Goal: Task Accomplishment & Management: Complete application form

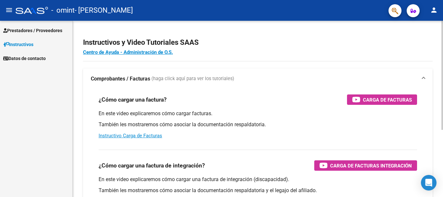
click at [354, 67] on div "Instructivos y Video Tutoriales SAAS Centro de Ayuda - Administración de O.S. C…" at bounding box center [258, 163] width 370 height 284
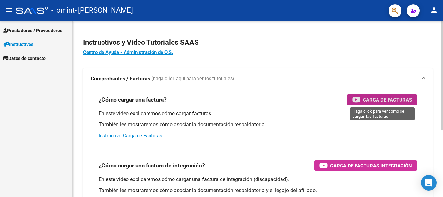
click at [381, 98] on span "Carga de Facturas" at bounding box center [387, 100] width 49 height 8
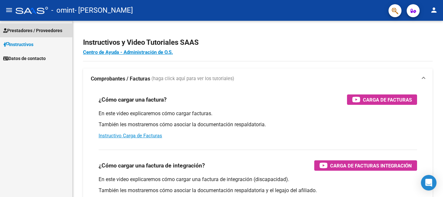
click at [28, 30] on span "Prestadores / Proveedores" at bounding box center [32, 30] width 59 height 7
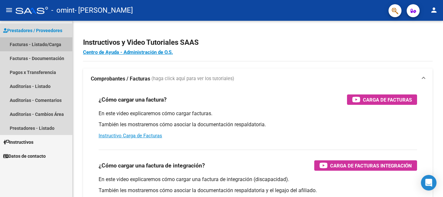
click at [30, 44] on link "Facturas - Listado/Carga" at bounding box center [36, 44] width 72 height 14
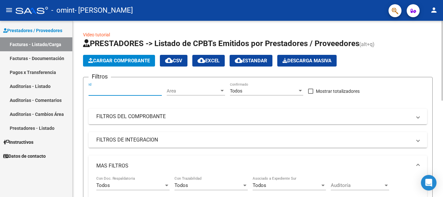
click at [102, 91] on input "Id" at bounding box center [124, 91] width 73 height 6
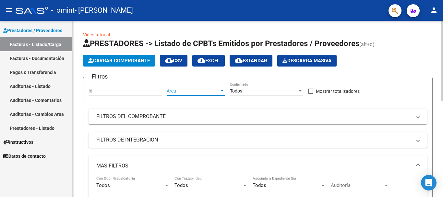
click at [173, 92] on span "Area" at bounding box center [193, 91] width 52 height 6
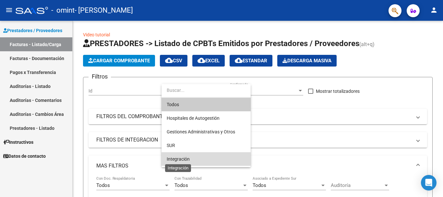
click at [180, 159] on span "Integración" at bounding box center [178, 158] width 23 height 5
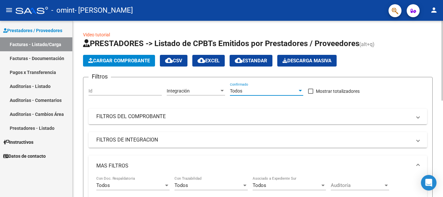
click at [299, 90] on div at bounding box center [299, 91] width 3 height 2
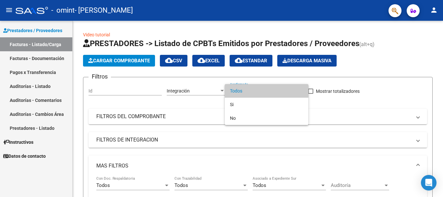
click at [25, 31] on div at bounding box center [221, 98] width 443 height 197
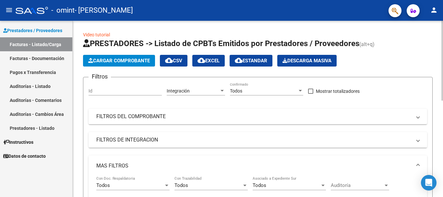
click at [96, 93] on input "Id" at bounding box center [124, 91] width 73 height 6
click at [435, 7] on mat-icon "person" at bounding box center [434, 10] width 8 height 8
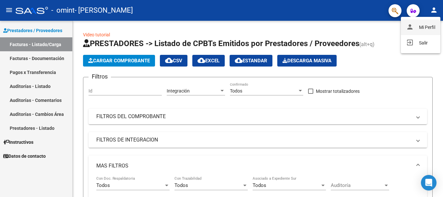
click at [427, 25] on button "person Mi Perfil" at bounding box center [421, 27] width 40 height 16
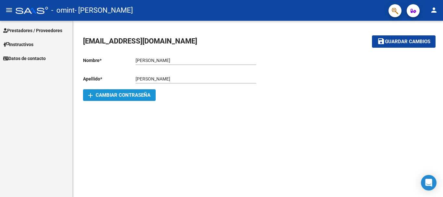
click at [119, 94] on span "add Cambiar Contraseña" at bounding box center [119, 95] width 62 height 6
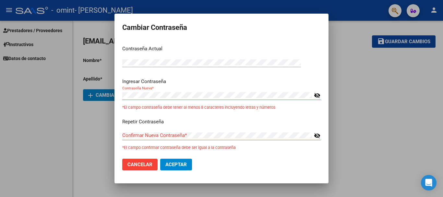
click at [319, 97] on mat-icon "visibility_off" at bounding box center [317, 95] width 6 height 8
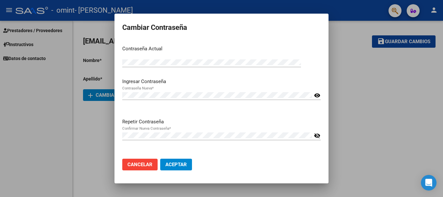
click at [315, 137] on mat-icon "visibility_off" at bounding box center [317, 136] width 6 height 8
click at [175, 164] on span "Aceptar" at bounding box center [175, 164] width 21 height 6
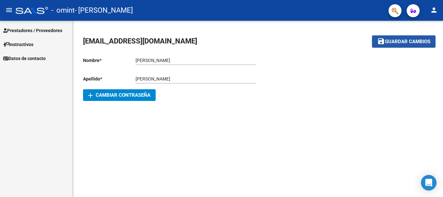
click at [399, 42] on span "Guardar cambios" at bounding box center [407, 42] width 45 height 6
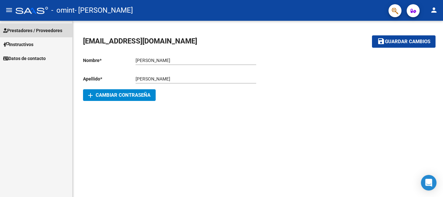
click at [40, 29] on span "Prestadores / Proveedores" at bounding box center [32, 30] width 59 height 7
click at [435, 12] on mat-icon "person" at bounding box center [434, 10] width 8 height 8
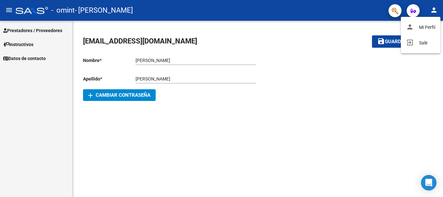
click at [53, 30] on div at bounding box center [221, 98] width 443 height 197
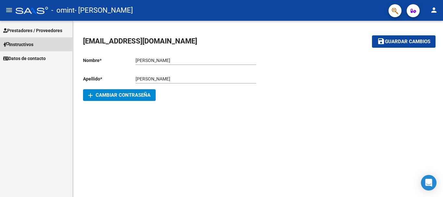
click at [28, 43] on span "Instructivos" at bounding box center [18, 44] width 30 height 7
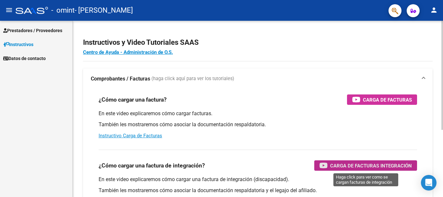
click at [350, 164] on span "Carga de Facturas Integración" at bounding box center [371, 165] width 82 height 8
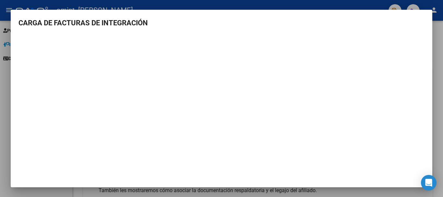
click at [437, 63] on div at bounding box center [221, 98] width 443 height 197
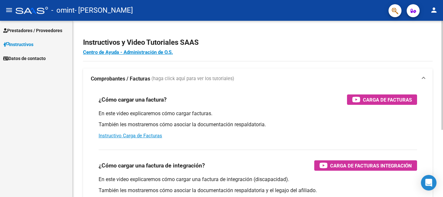
click at [254, 155] on div "¿Cómo cargar una factura de integración? Carga de Facturas Integración En este …" at bounding box center [258, 177] width 334 height 66
click at [7, 10] on mat-icon "menu" at bounding box center [9, 10] width 8 height 8
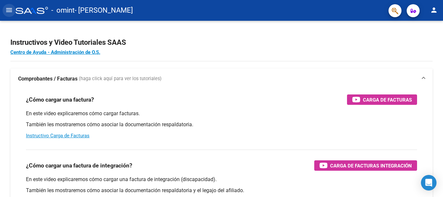
click at [8, 13] on mat-icon "menu" at bounding box center [9, 10] width 8 height 8
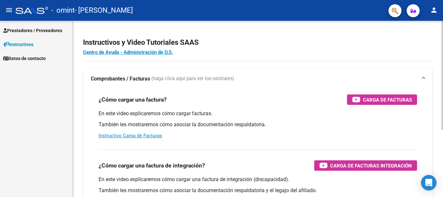
click at [433, 154] on div "Instructivos y Video Tutoriales SAAS Centro de Ayuda - Administración de O.S. C…" at bounding box center [258, 163] width 370 height 284
click at [134, 134] on link "Instructivo Carga de Facturas" at bounding box center [131, 136] width 64 height 6
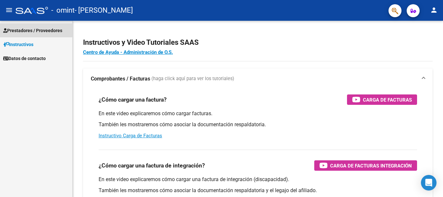
click at [30, 30] on span "Prestadores / Proveedores" at bounding box center [32, 30] width 59 height 7
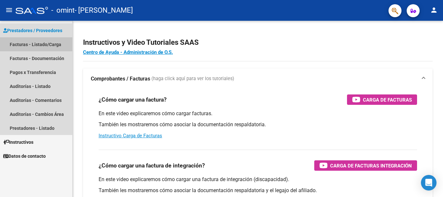
click at [30, 46] on link "Facturas - Listado/Carga" at bounding box center [36, 44] width 72 height 14
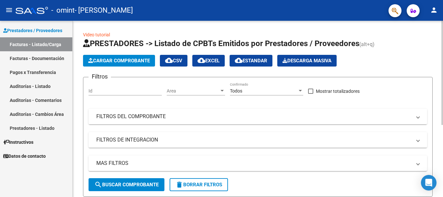
click at [118, 116] on mat-panel-title "FILTROS DEL COMPROBANTE" at bounding box center [253, 116] width 315 height 7
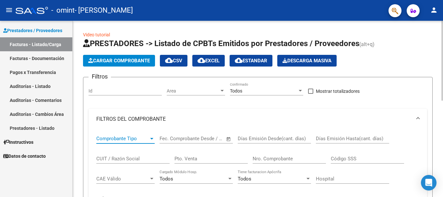
click at [110, 140] on span "Comprobante Tipo" at bounding box center [122, 138] width 52 height 6
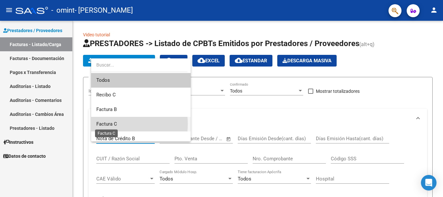
click at [110, 124] on span "Factura C" at bounding box center [106, 124] width 21 height 6
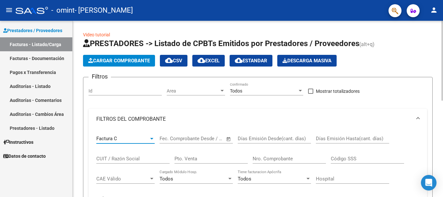
click at [166, 142] on div "Start date – End date Fec. Comprobante Desde / Hasta" at bounding box center [191, 136] width 65 height 14
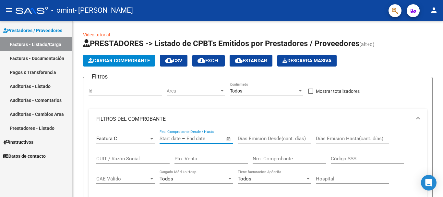
click at [23, 59] on link "Facturas - Documentación" at bounding box center [36, 58] width 72 height 14
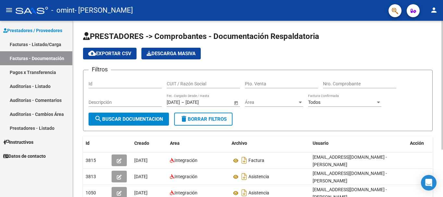
scroll to position [65, 0]
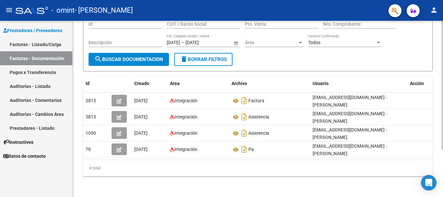
click at [442, 176] on div at bounding box center [442, 109] width 2 height 176
click at [434, 45] on div "PRESTADORES -> Comprobantes - Documentación Respaldatoria cloud_download Export…" at bounding box center [258, 79] width 370 height 236
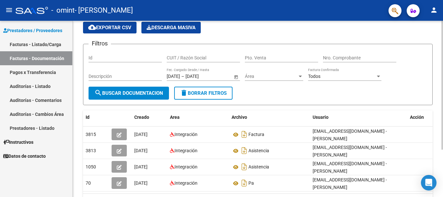
scroll to position [13, 0]
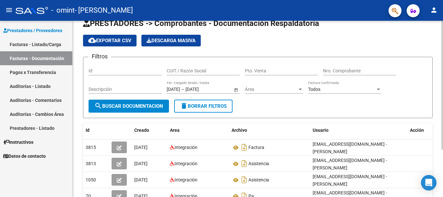
click at [261, 101] on form "Filtros Id CUIT / Razón Social Pto. Venta Nro. Comprobante Descripción [DATE] […" at bounding box center [257, 87] width 349 height 61
click at [236, 89] on span "Open calendar" at bounding box center [236, 90] width 16 height 16
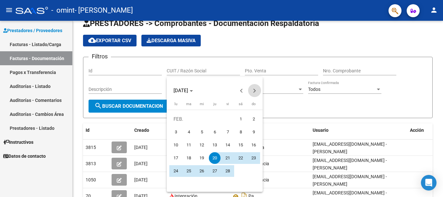
click at [254, 91] on button "Next month" at bounding box center [254, 90] width 13 height 13
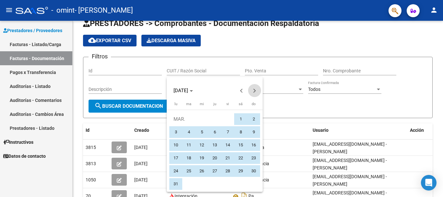
click at [254, 91] on button "Next month" at bounding box center [254, 90] width 13 height 13
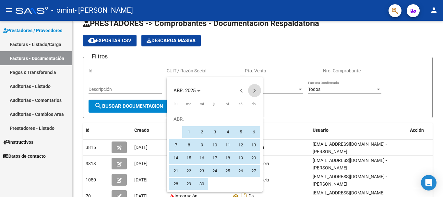
click at [254, 91] on button "Next month" at bounding box center [254, 90] width 13 height 13
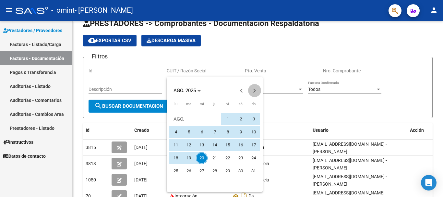
click at [254, 91] on button "Next month" at bounding box center [254, 90] width 13 height 13
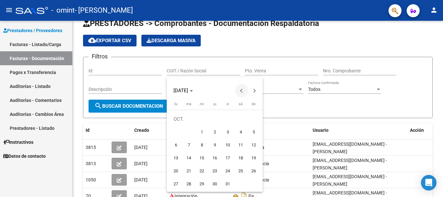
click at [244, 89] on span "Previous month" at bounding box center [241, 90] width 13 height 13
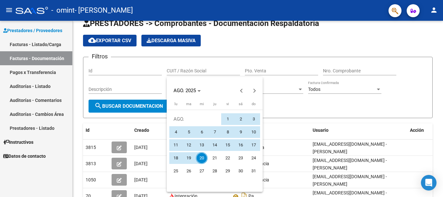
click at [226, 116] on span "1" at bounding box center [228, 119] width 12 height 12
type input "[DATE]"
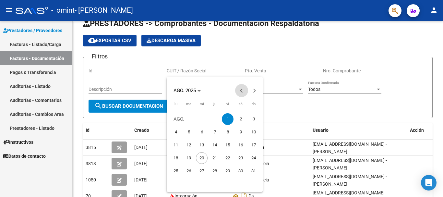
click at [242, 90] on button "Previous month" at bounding box center [241, 90] width 13 height 13
click at [188, 131] on span "1" at bounding box center [189, 132] width 12 height 12
type input "[DATE]"
click at [188, 131] on span "1" at bounding box center [189, 132] width 12 height 12
type input "[DATE]"
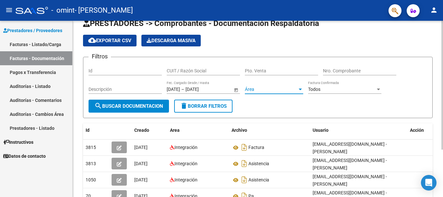
click at [250, 89] on span "Área" at bounding box center [271, 90] width 52 height 6
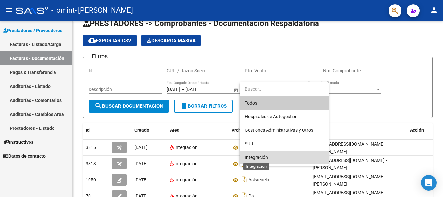
click at [256, 157] on span "Integración" at bounding box center [256, 157] width 23 height 5
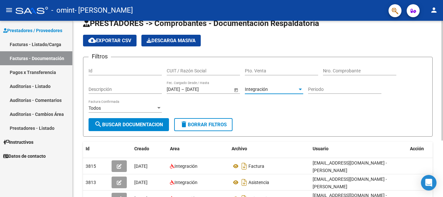
click at [310, 91] on input "Periodo" at bounding box center [344, 90] width 73 height 6
click at [308, 97] on app-drop-down-list "Integración Área" at bounding box center [276, 90] width 63 height 18
click at [315, 88] on input "Periodo" at bounding box center [344, 90] width 73 height 6
type input "01062025"
click at [158, 108] on div at bounding box center [158, 108] width 3 height 2
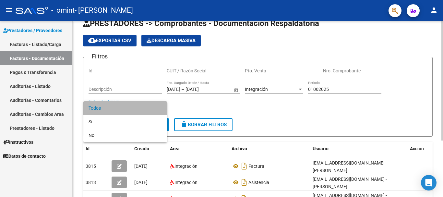
click at [158, 108] on span "Todos" at bounding box center [124, 108] width 73 height 14
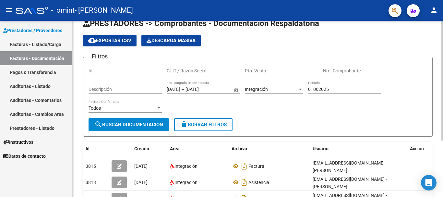
click at [173, 74] on div "CUIT / Razón Social" at bounding box center [203, 68] width 73 height 13
type input "27306571376"
type input "00000200000600"
click at [274, 124] on form "Filtros Id 27306571376 CUIT / Razón Social Pto. Venta 00000200000600 Nro. Compr…" at bounding box center [257, 97] width 349 height 80
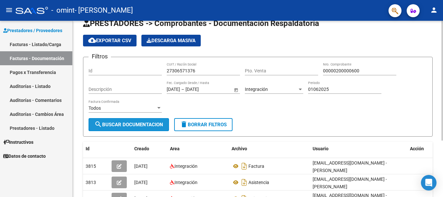
click at [129, 122] on span "search Buscar Documentacion" at bounding box center [128, 125] width 69 height 6
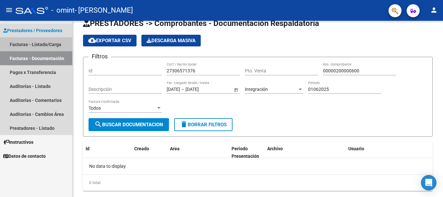
click at [29, 46] on link "Facturas - Listado/Carga" at bounding box center [36, 44] width 72 height 14
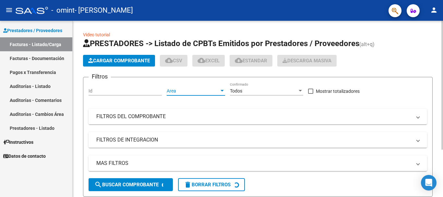
click at [221, 89] on div at bounding box center [222, 90] width 6 height 5
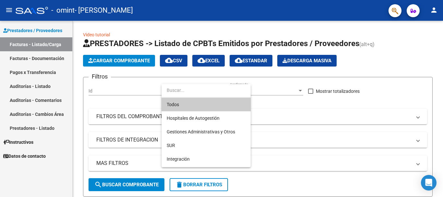
click at [27, 55] on div at bounding box center [221, 98] width 443 height 197
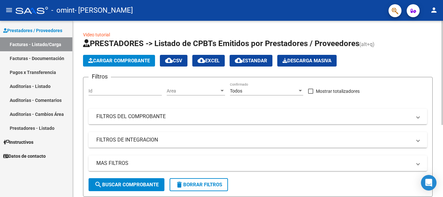
scroll to position [122, 0]
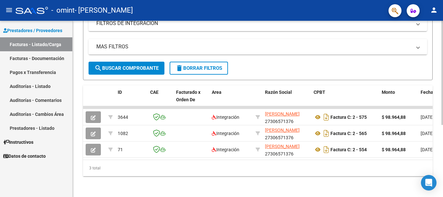
click at [442, 183] on div at bounding box center [442, 109] width 2 height 176
click at [442, 183] on div at bounding box center [442, 145] width 2 height 104
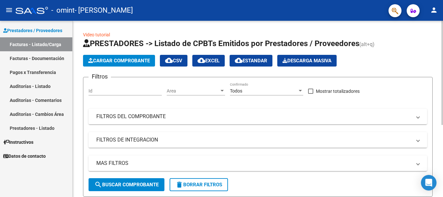
click at [442, 27] on div at bounding box center [442, 109] width 2 height 176
click at [442, 27] on div at bounding box center [442, 73] width 2 height 104
click at [178, 90] on span "Area" at bounding box center [193, 91] width 52 height 6
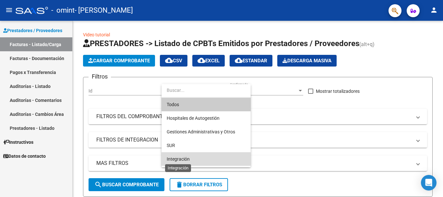
click at [174, 159] on span "Integración" at bounding box center [178, 158] width 23 height 5
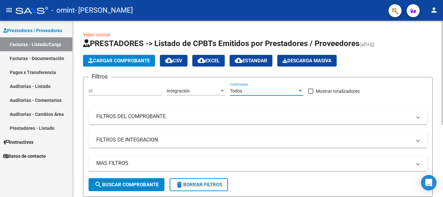
click at [235, 93] on div "Todos" at bounding box center [263, 91] width 67 height 6
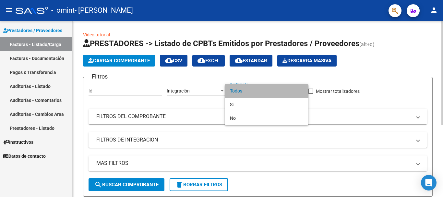
click at [235, 93] on span "Todos" at bounding box center [266, 91] width 73 height 14
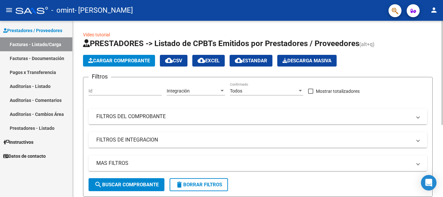
click at [112, 117] on mat-panel-title "FILTROS DEL COMPROBANTE" at bounding box center [253, 116] width 315 height 7
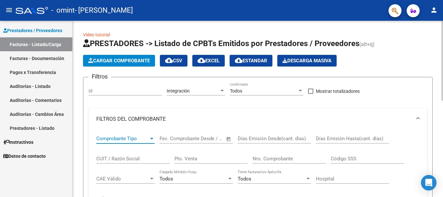
click at [150, 139] on div at bounding box center [151, 139] width 3 height 2
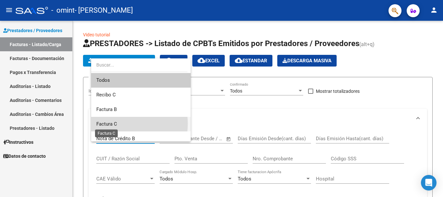
click at [113, 123] on span "Factura C" at bounding box center [106, 124] width 21 height 6
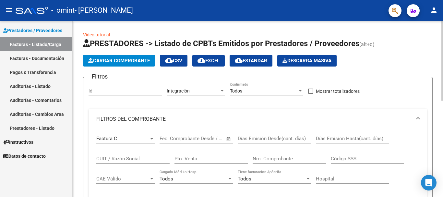
click at [176, 142] on div "Start date – End date Fec. Comprobante Desde / Hasta" at bounding box center [191, 136] width 65 height 14
click at [228, 138] on span "Open calendar" at bounding box center [229, 139] width 16 height 16
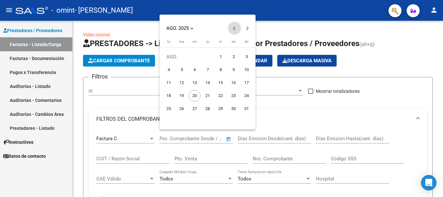
click at [235, 29] on button "Previous month" at bounding box center [234, 28] width 13 height 13
click at [180, 71] on span "1" at bounding box center [182, 70] width 12 height 12
click at [235, 26] on button "Previous month" at bounding box center [234, 28] width 13 height 13
click at [249, 55] on span "1" at bounding box center [246, 57] width 12 height 12
type input "[DATE]"
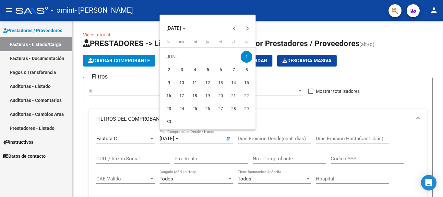
click at [245, 137] on div at bounding box center [221, 98] width 443 height 197
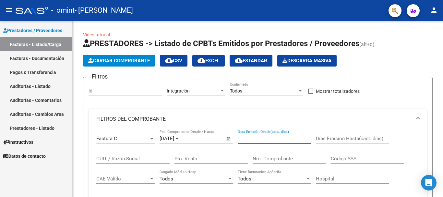
click at [245, 137] on input "Días Emisión Desde(cant. días)" at bounding box center [274, 138] width 73 height 6
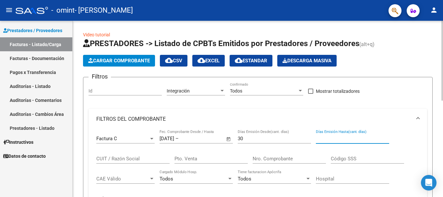
click at [321, 139] on input "Días Emisión Hasta(cant. días)" at bounding box center [352, 138] width 73 height 6
click at [252, 139] on input "30" at bounding box center [274, 138] width 73 height 6
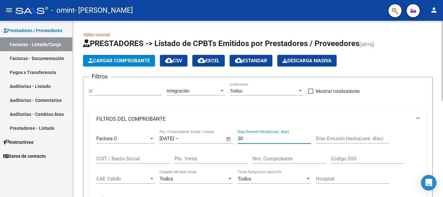
type input "3"
type input "0"
type input "30"
click at [325, 140] on input "Días Emisión Hasta(cant. días)" at bounding box center [352, 138] width 73 height 6
click at [277, 115] on mat-expansion-panel-header "FILTROS DEL COMPROBANTE" at bounding box center [257, 119] width 338 height 21
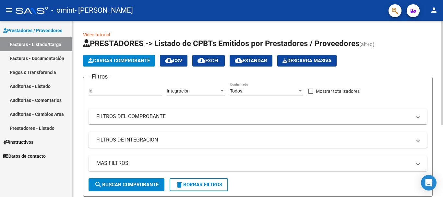
click at [150, 117] on mat-panel-title "FILTROS DEL COMPROBANTE" at bounding box center [253, 116] width 315 height 7
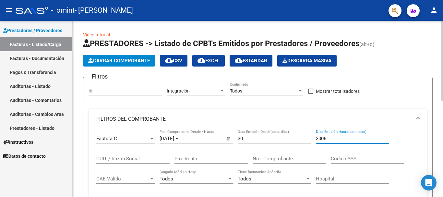
click at [332, 137] on input "3006" at bounding box center [352, 138] width 73 height 6
type input "3"
click at [245, 136] on input "30" at bounding box center [274, 138] width 73 height 6
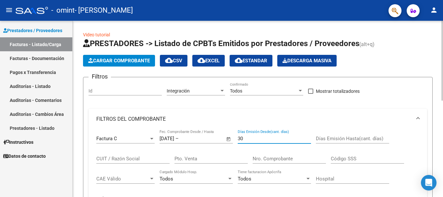
type input "3"
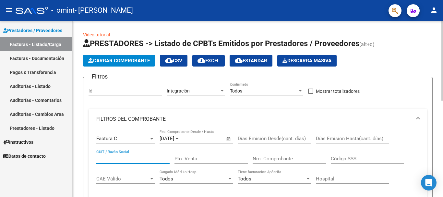
click at [100, 156] on input "CUIT / Razón Social" at bounding box center [132, 159] width 73 height 6
type input "27306571376"
click at [175, 158] on input "Pto. Venta" at bounding box center [210, 159] width 73 height 6
type input "2"
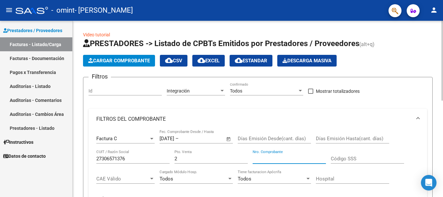
click at [262, 157] on input "Nro. Comprobante" at bounding box center [288, 159] width 73 height 6
click at [154, 178] on div at bounding box center [152, 178] width 6 height 5
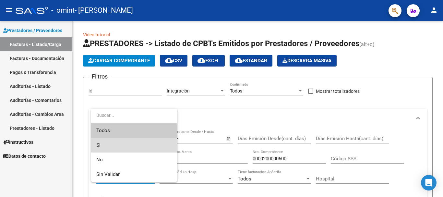
click at [100, 141] on span "Si" at bounding box center [134, 145] width 76 height 15
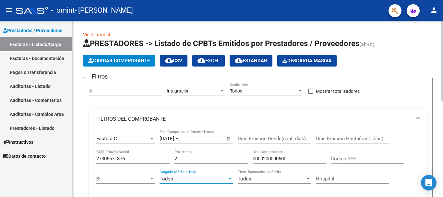
click at [179, 180] on div "Todos" at bounding box center [192, 179] width 67 height 6
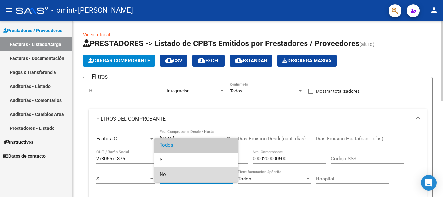
click at [179, 180] on span "No" at bounding box center [195, 174] width 73 height 15
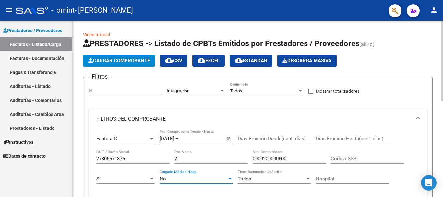
click at [179, 180] on div "No" at bounding box center [192, 179] width 67 height 6
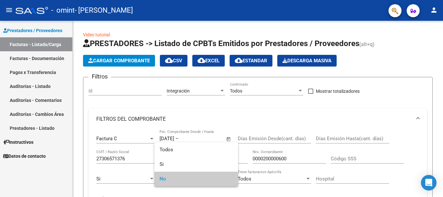
click at [250, 176] on div at bounding box center [221, 98] width 443 height 197
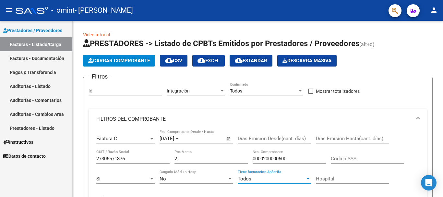
click at [250, 176] on span "Todos" at bounding box center [245, 179] width 14 height 6
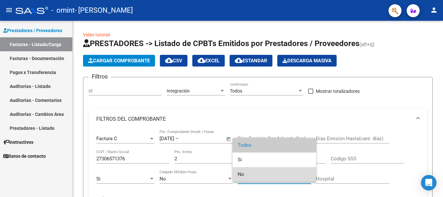
click at [250, 176] on span "No" at bounding box center [274, 174] width 73 height 15
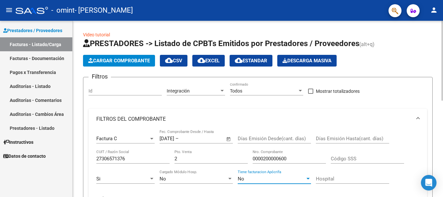
click at [332, 181] on input "Hospital" at bounding box center [352, 179] width 73 height 6
click at [420, 151] on div "Factura C Comprobante Tipo [DATE] [DATE] – End date Fec. Comprobante Desde / Ha…" at bounding box center [257, 171] width 338 height 85
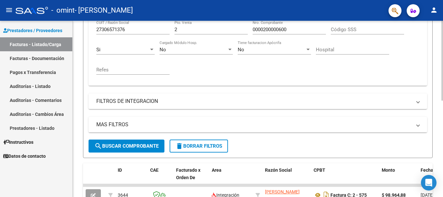
scroll to position [130, 0]
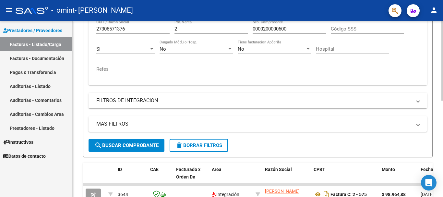
click at [441, 148] on div at bounding box center [442, 121] width 2 height 80
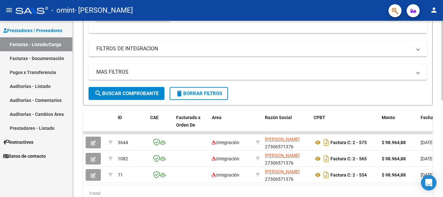
scroll to position [194, 0]
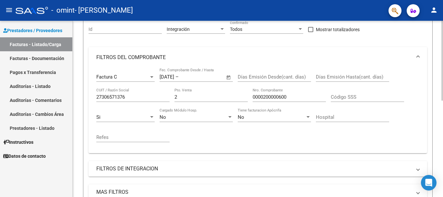
scroll to position [52, 0]
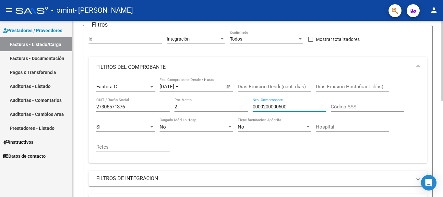
click at [262, 108] on input "0000200000600" at bounding box center [288, 107] width 73 height 6
click at [269, 109] on input "200000600" at bounding box center [288, 107] width 73 height 6
click at [437, 171] on div "Video tutorial PRESTADORES -> Listado de CPBTs Emitidos por Prestadores / Prove…" at bounding box center [258, 160] width 370 height 383
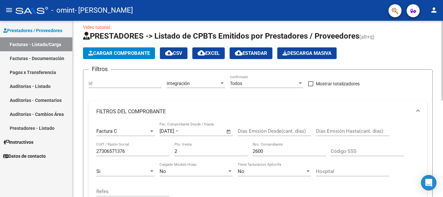
scroll to position [0, 0]
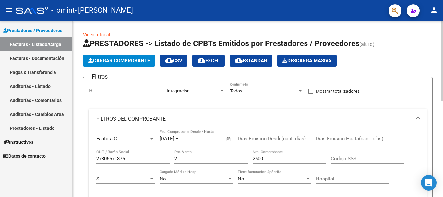
click at [251, 160] on div "Factura C Comprobante Tipo [DATE] [DATE] – End date Fec. Comprobante Desde / Ha…" at bounding box center [257, 169] width 323 height 80
click at [252, 158] on input "2600" at bounding box center [288, 159] width 73 height 6
type input "000200000600"
click at [407, 160] on div "Factura C Comprobante Tipo [DATE] [DATE] – End date Fec. Comprobante Desde / Ha…" at bounding box center [257, 169] width 323 height 80
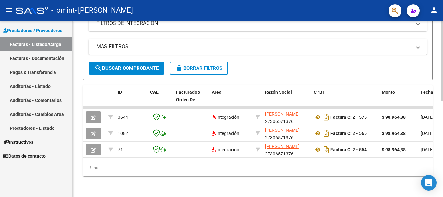
scroll to position [212, 0]
click at [136, 65] on span "search Buscar Comprobante" at bounding box center [126, 68] width 64 height 6
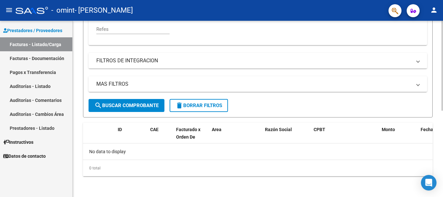
scroll to position [169, 0]
click at [442, 190] on div at bounding box center [442, 152] width 2 height 90
click at [435, 42] on div "Video tutorial PRESTADORES -> Listado de CPBTs Emitidos por Prestadores / Prove…" at bounding box center [258, 23] width 370 height 345
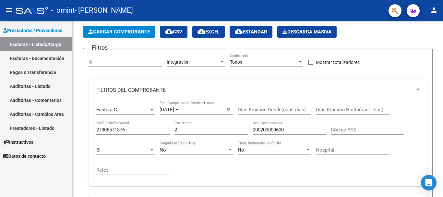
scroll to position [0, 0]
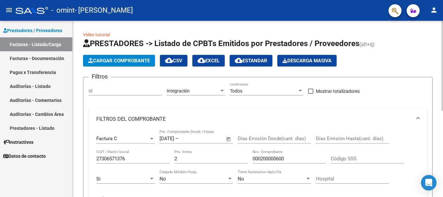
drag, startPoint x: 435, startPoint y: 42, endPoint x: 339, endPoint y: 119, distance: 123.6
click at [339, 119] on div "Video tutorial PRESTADORES -> Listado de CPBTs Emitidos por Prestadores / Prove…" at bounding box center [258, 193] width 370 height 345
click at [339, 119] on mat-panel-title "FILTROS DEL COMPROBANTE" at bounding box center [253, 118] width 315 height 7
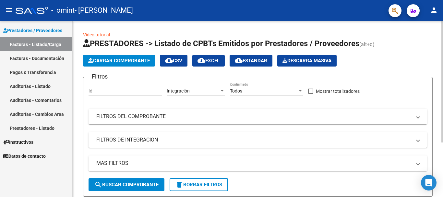
click at [145, 181] on button "search Buscar Comprobante" at bounding box center [126, 184] width 76 height 13
click at [173, 58] on mat-icon "cloud_download" at bounding box center [169, 60] width 8 height 8
click at [439, 153] on div "Video tutorial PRESTADORES -> Listado de CPBTs Emitidos por Prestadores / Prove…" at bounding box center [258, 148] width 370 height 255
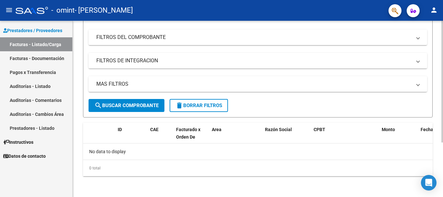
click at [442, 151] on div at bounding box center [442, 109] width 2 height 176
click at [442, 151] on div at bounding box center [442, 136] width 2 height 122
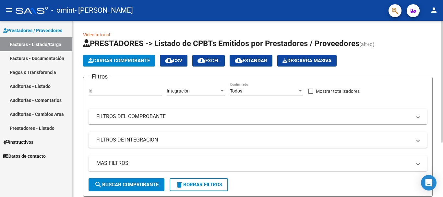
click at [442, 29] on div at bounding box center [442, 109] width 2 height 176
click at [442, 29] on div at bounding box center [442, 82] width 2 height 122
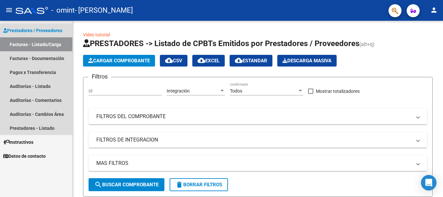
click at [20, 47] on link "Facturas - Listado/Carga" at bounding box center [36, 44] width 72 height 14
click at [28, 31] on span "Prestadores / Proveedores" at bounding box center [32, 30] width 59 height 7
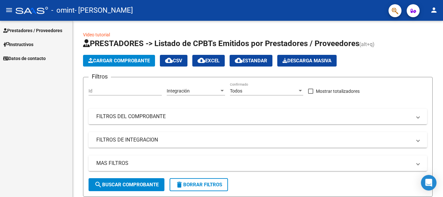
click at [28, 31] on span "Prestadores / Proveedores" at bounding box center [32, 30] width 59 height 7
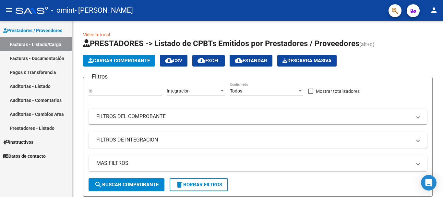
click at [28, 58] on link "Facturas - Documentación" at bounding box center [36, 58] width 72 height 14
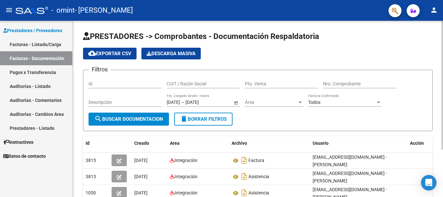
click at [117, 119] on span "search Buscar Documentacion" at bounding box center [128, 119] width 69 height 6
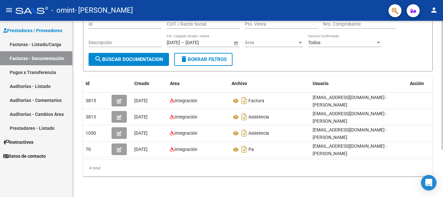
click at [442, 186] on div at bounding box center [442, 109] width 2 height 176
click at [442, 186] on div at bounding box center [442, 132] width 2 height 129
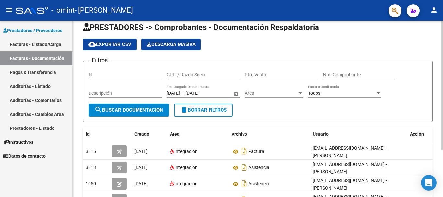
scroll to position [0, 0]
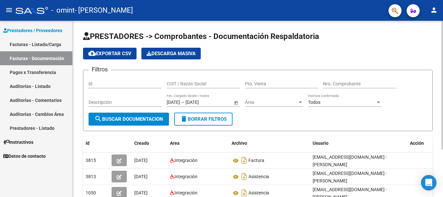
click at [410, 6] on div "menu - omint - [PERSON_NAME] person Prestadores / Proveedores Facturas - Listad…" at bounding box center [221, 98] width 443 height 197
click at [173, 85] on input "CUIT / Razón Social" at bounding box center [203, 84] width 73 height 6
type input "27306571376"
click at [247, 84] on input "Pto. Venta" at bounding box center [281, 84] width 73 height 6
type input "2"
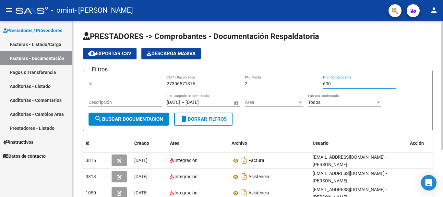
type input "600"
click at [101, 105] on input "Descripción" at bounding box center [124, 102] width 73 height 6
click at [236, 104] on span "Open calendar" at bounding box center [236, 103] width 16 height 16
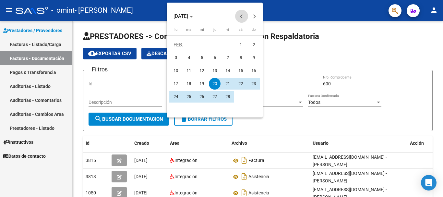
click at [239, 15] on span "Previous month" at bounding box center [241, 16] width 13 height 13
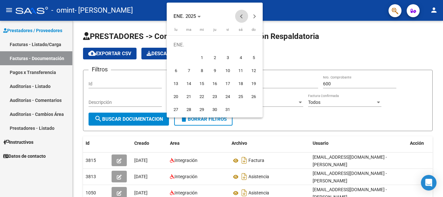
click at [239, 15] on span "Previous month" at bounding box center [241, 16] width 13 height 13
click at [253, 16] on button "Next month" at bounding box center [254, 16] width 13 height 13
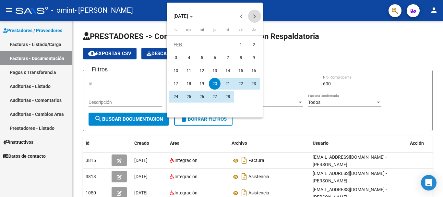
click at [253, 16] on button "Next month" at bounding box center [254, 16] width 13 height 13
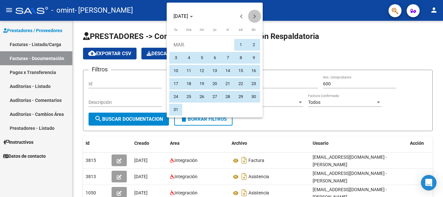
click at [253, 16] on button "Next month" at bounding box center [254, 16] width 13 height 13
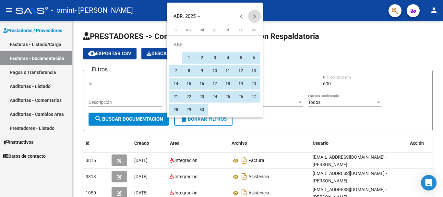
click at [253, 16] on button "Next month" at bounding box center [254, 16] width 13 height 13
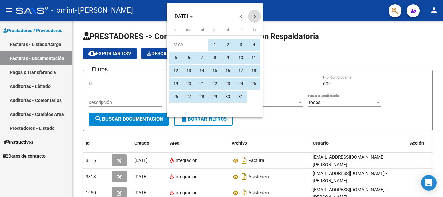
click at [253, 16] on button "Next month" at bounding box center [254, 16] width 13 height 13
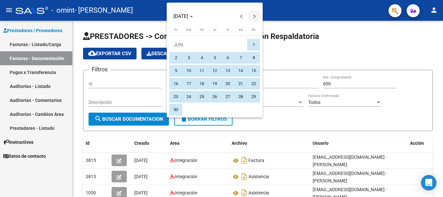
click at [253, 16] on button "Next month" at bounding box center [254, 16] width 13 height 13
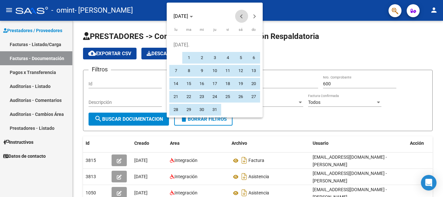
click at [241, 15] on button "Previous month" at bounding box center [241, 16] width 13 height 13
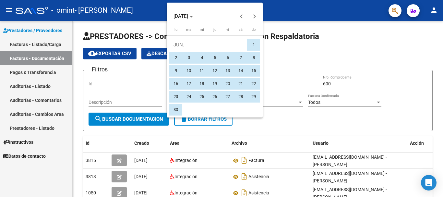
click at [250, 43] on span "1" at bounding box center [254, 45] width 12 height 12
type input "[DATE]"
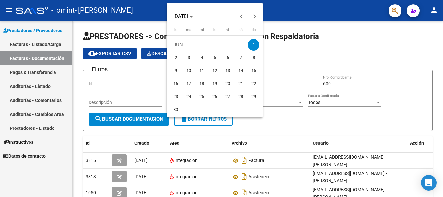
click at [250, 43] on span "1" at bounding box center [254, 45] width 12 height 12
type input "[DATE]"
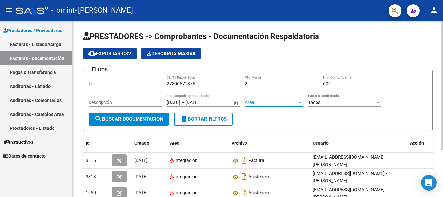
click at [250, 104] on span "Área" at bounding box center [271, 102] width 52 height 6
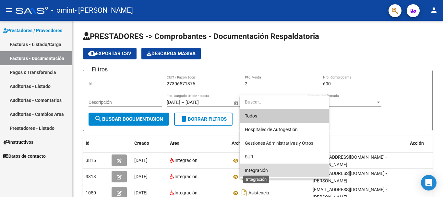
click at [253, 171] on span "Integración" at bounding box center [256, 170] width 23 height 5
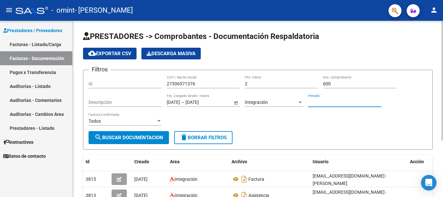
click at [318, 104] on input "Periodo" at bounding box center [344, 102] width 73 height 6
click at [159, 123] on div at bounding box center [159, 120] width 6 height 5
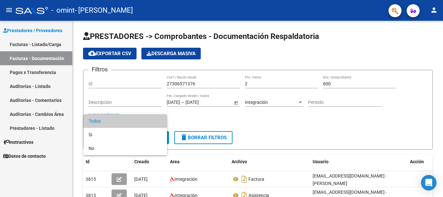
click at [189, 118] on div at bounding box center [221, 98] width 443 height 197
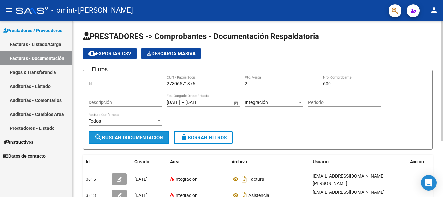
click at [148, 137] on span "search Buscar Documentacion" at bounding box center [128, 137] width 69 height 6
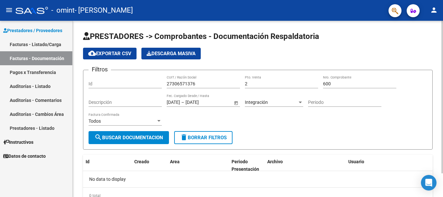
click at [441, 178] on div "PRESTADORES -> Comprobantes - Documentación Respaldatoria cloud_download Export…" at bounding box center [258, 123] width 370 height 204
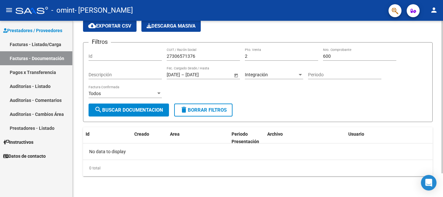
click at [442, 177] on div at bounding box center [442, 109] width 2 height 176
click at [442, 177] on div at bounding box center [442, 120] width 2 height 152
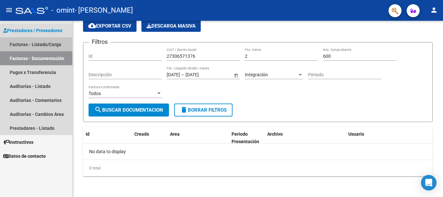
click at [36, 46] on link "Facturas - Listado/Carga" at bounding box center [36, 44] width 72 height 14
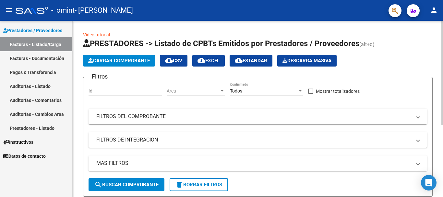
click at [175, 91] on span "Area" at bounding box center [193, 91] width 52 height 6
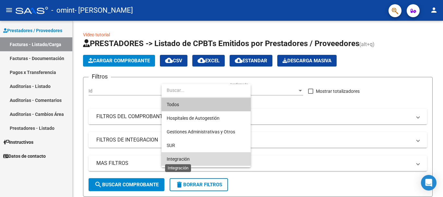
click at [186, 159] on span "Integración" at bounding box center [178, 158] width 23 height 5
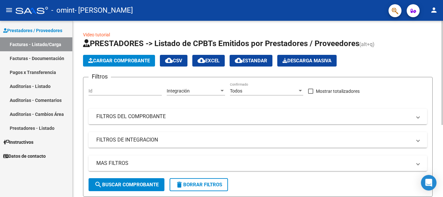
click at [239, 87] on div "Todos Confirmado" at bounding box center [266, 88] width 73 height 13
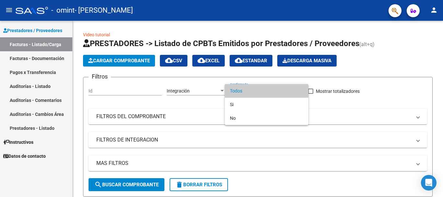
click at [205, 68] on div at bounding box center [221, 98] width 443 height 197
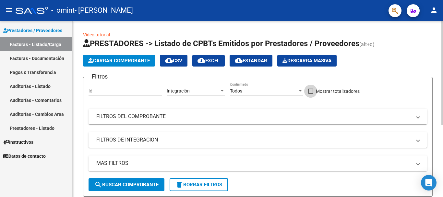
click at [310, 89] on span at bounding box center [310, 90] width 5 height 5
click at [310, 94] on input "Mostrar totalizadores" at bounding box center [310, 94] width 0 height 0
checkbox input "true"
click at [437, 163] on div "Video tutorial PRESTADORES -> Listado de CPBTs Emitidos por Prestadores / Prove…" at bounding box center [258, 167] width 370 height 292
click at [105, 59] on span "Cargar Comprobante" at bounding box center [119, 61] width 62 height 6
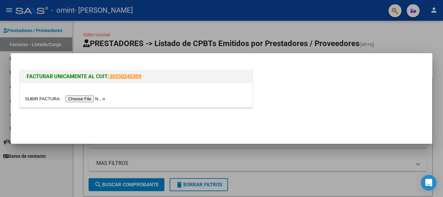
click at [146, 29] on div at bounding box center [221, 98] width 443 height 197
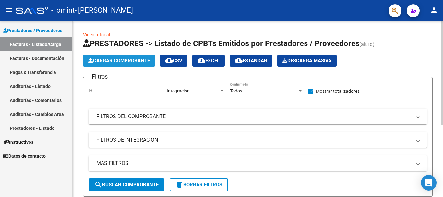
click at [126, 63] on span "Cargar Comprobante" at bounding box center [119, 61] width 62 height 6
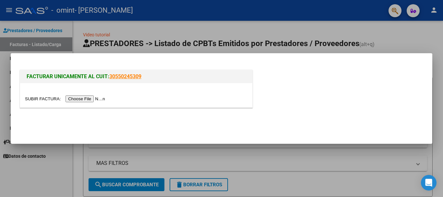
click at [83, 99] on input "file" at bounding box center [66, 98] width 82 height 7
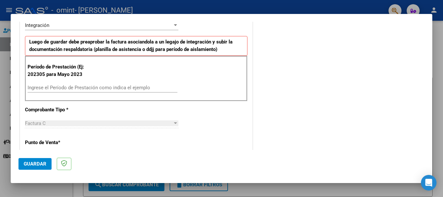
scroll to position [160, 0]
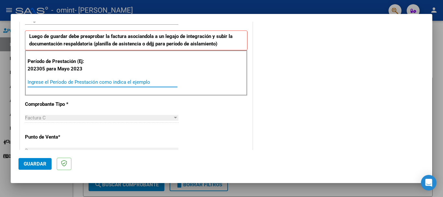
click at [43, 80] on input "Ingrese el Período de Prestación como indica el ejemplo" at bounding box center [103, 82] width 150 height 6
type input "202506"
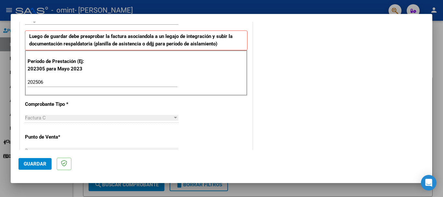
click at [76, 141] on div "CUIT * 27-30657137-6 Ingresar CUIT ANALISIS PRESTADOR Area destinado * Integrac…" at bounding box center [136, 180] width 232 height 475
click at [246, 138] on div "CUIT * 27-30657137-6 Ingresar CUIT ANALISIS PRESTADOR Area destinado * Integrac…" at bounding box center [136, 180] width 232 height 475
click at [249, 78] on div "CUIT * 27-30657137-6 Ingresar CUIT ANALISIS PRESTADOR Area destinado * Integrac…" at bounding box center [136, 180] width 232 height 475
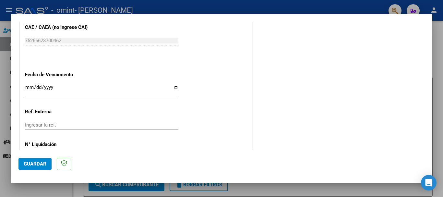
scroll to position [411, 0]
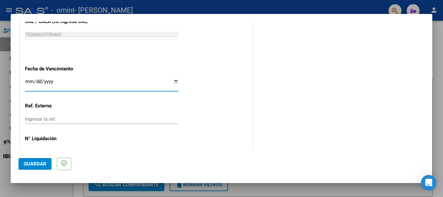
click at [172, 79] on input "Ingresar la fecha" at bounding box center [101, 84] width 153 height 10
type input "[DATE]"
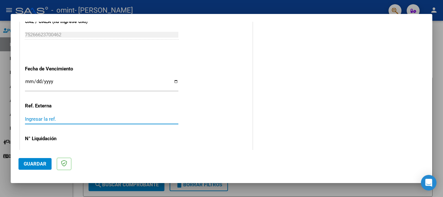
click at [39, 117] on input "Ingresar la ref." at bounding box center [101, 119] width 153 height 6
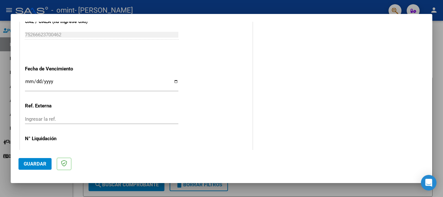
click at [41, 165] on span "Guardar" at bounding box center [35, 164] width 23 height 6
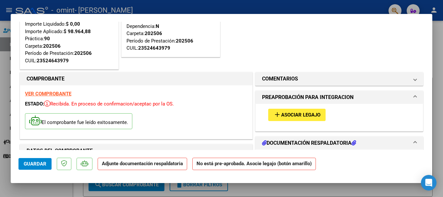
scroll to position [65, 0]
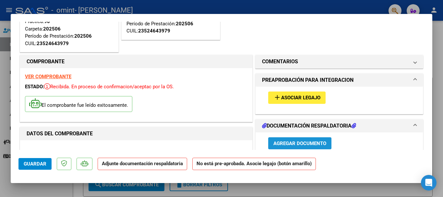
click at [316, 141] on span "Agregar Documento" at bounding box center [299, 143] width 53 height 6
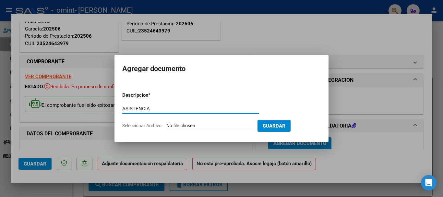
type input "ASISTENCIA"
click at [191, 127] on input "Seleccionar Archivo" at bounding box center [209, 126] width 86 height 6
type input "C:\fakepath\asistencia [PERSON_NAME] 062025.pdf"
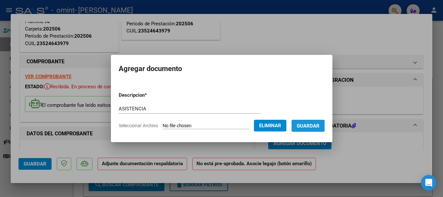
click at [313, 125] on span "Guardar" at bounding box center [308, 126] width 23 height 6
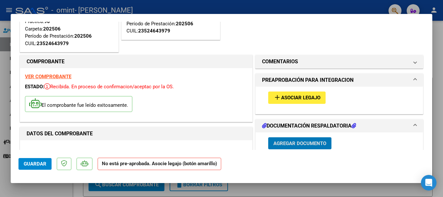
click at [294, 144] on span "Agregar Documento" at bounding box center [299, 143] width 53 height 6
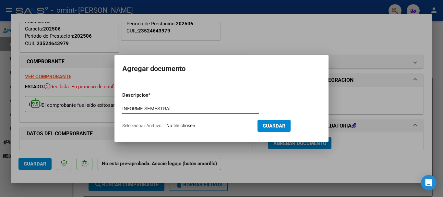
type input "INFORME SEMESTRAL"
click at [169, 124] on input "Seleccionar Archivo" at bounding box center [209, 126] width 86 height 6
type input "C:\fakepath\Informe [PERSON_NAME][DATE].pdf"
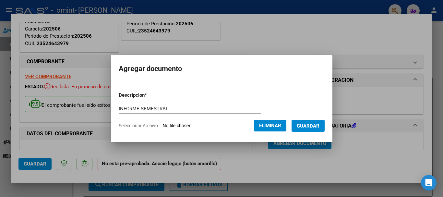
click at [309, 118] on form "Descripcion * INFORME SEMESTRAL Escriba aquí una descripcion Seleccionar Archiv…" at bounding box center [222, 110] width 206 height 47
click at [310, 128] on span "Guardar" at bounding box center [308, 126] width 23 height 6
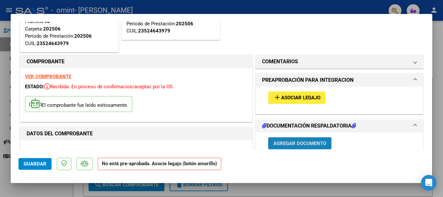
click at [299, 142] on span "Agregar Documento" at bounding box center [299, 143] width 53 height 6
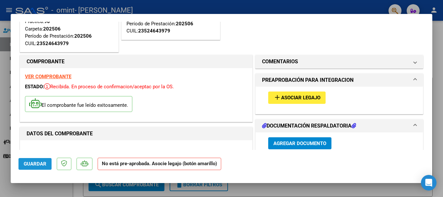
click at [32, 162] on span "Guardar" at bounding box center [35, 164] width 23 height 6
click at [283, 94] on span "add Asociar Legajo" at bounding box center [296, 97] width 47 height 6
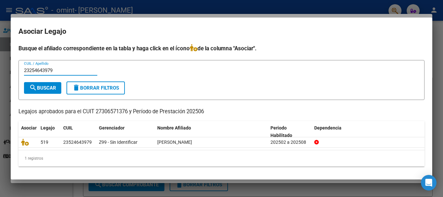
type input "23254643979"
click at [43, 88] on span "search Buscar" at bounding box center [42, 88] width 27 height 6
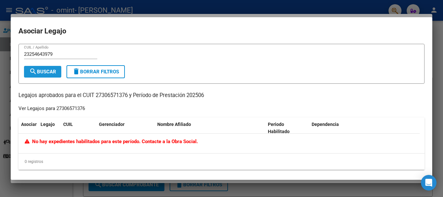
click at [58, 70] on button "search Buscar" at bounding box center [42, 72] width 37 height 12
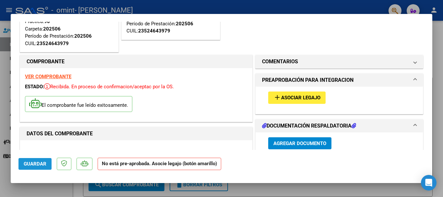
click at [33, 161] on span "Guardar" at bounding box center [35, 164] width 23 height 6
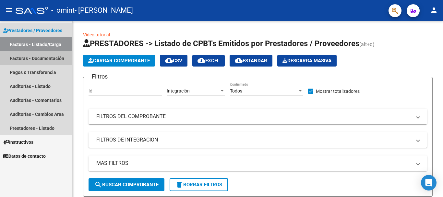
click at [35, 59] on link "Facturas - Documentación" at bounding box center [36, 58] width 72 height 14
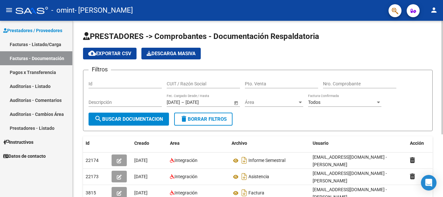
scroll to position [97, 0]
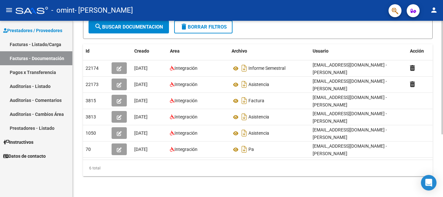
click at [442, 140] on div at bounding box center [442, 109] width 2 height 176
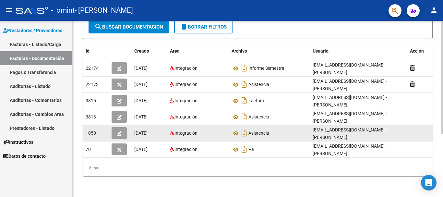
click at [270, 128] on div "Asistencia" at bounding box center [269, 133] width 76 height 10
click at [235, 129] on icon at bounding box center [235, 133] width 8 height 8
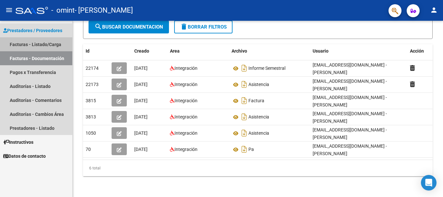
click at [31, 43] on link "Facturas - Listado/Carga" at bounding box center [36, 44] width 72 height 14
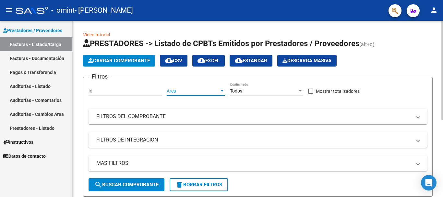
click at [169, 92] on span "Area" at bounding box center [193, 91] width 52 height 6
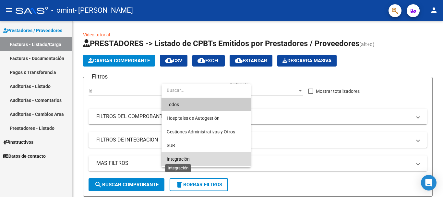
click at [179, 161] on span "Integración" at bounding box center [178, 158] width 23 height 5
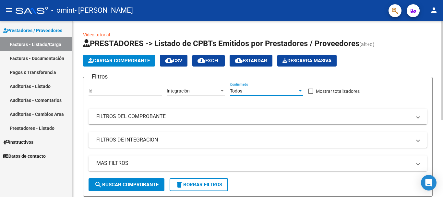
click at [236, 92] on span "Todos" at bounding box center [236, 90] width 12 height 5
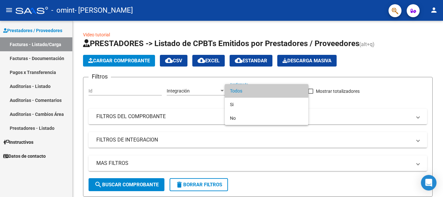
click at [338, 105] on div at bounding box center [221, 98] width 443 height 197
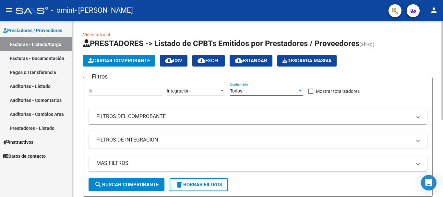
click at [251, 88] on div "Todos" at bounding box center [263, 91] width 67 height 6
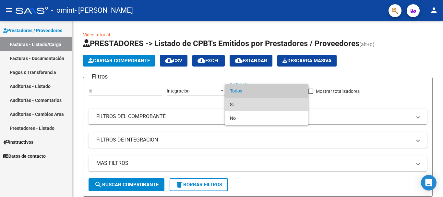
click at [244, 103] on span "Si" at bounding box center [266, 105] width 73 height 14
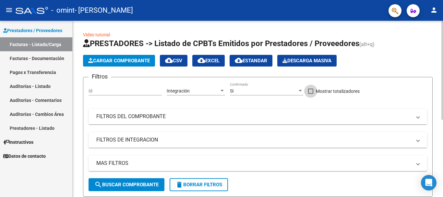
click at [309, 89] on span at bounding box center [310, 90] width 5 height 5
click at [310, 94] on input "Mostrar totalizadores" at bounding box center [310, 94] width 0 height 0
click at [309, 89] on span at bounding box center [310, 90] width 5 height 5
click at [310, 94] on input "Mostrar totalizadores" at bounding box center [310, 94] width 0 height 0
click at [114, 121] on mat-expansion-panel-header "FILTROS DEL COMPROBANTE" at bounding box center [257, 117] width 338 height 16
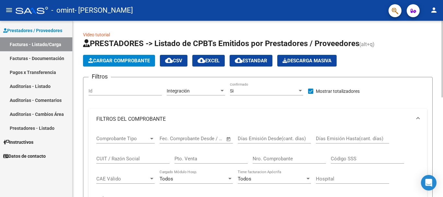
scroll to position [176, 0]
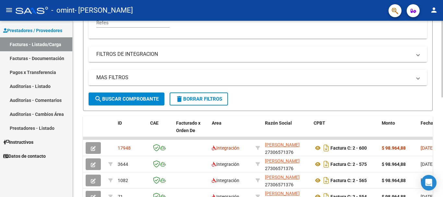
click at [442, 162] on div at bounding box center [442, 109] width 2 height 176
click at [442, 162] on div at bounding box center [442, 137] width 2 height 76
click at [128, 102] on button "search Buscar Comprobante" at bounding box center [126, 98] width 76 height 13
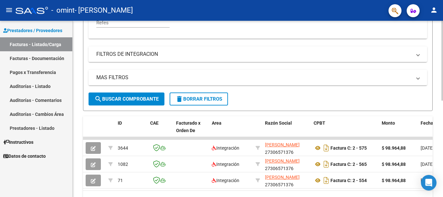
scroll to position [212, 0]
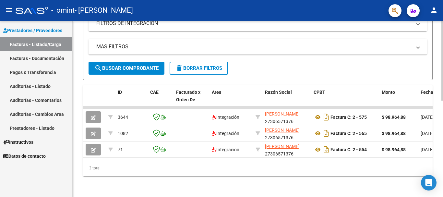
click at [442, 192] on div at bounding box center [442, 109] width 2 height 176
click at [442, 192] on div at bounding box center [442, 157] width 2 height 80
click at [122, 67] on button "search Buscar Comprobante" at bounding box center [126, 68] width 76 height 13
click at [118, 62] on button "search Buscar Comprobante" at bounding box center [126, 68] width 76 height 13
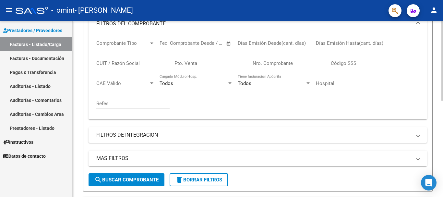
scroll to position [82, 0]
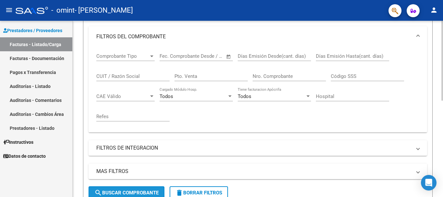
click at [140, 190] on span "search Buscar Comprobante" at bounding box center [126, 193] width 64 height 6
click at [198, 191] on span "delete Borrar Filtros" at bounding box center [198, 193] width 47 height 6
checkbox input "false"
click at [134, 191] on span "search Buscar Comprobante" at bounding box center [126, 193] width 64 height 6
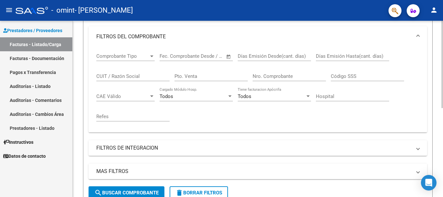
click at [134, 191] on span "search Buscar Comprobante" at bounding box center [126, 193] width 64 height 6
click at [321, 179] on mat-expansion-panel-header "MAS FILTROS" at bounding box center [257, 171] width 338 height 16
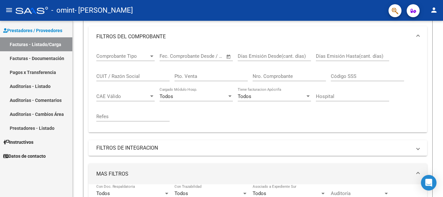
click at [20, 29] on span "Prestadores / Proveedores" at bounding box center [32, 30] width 59 height 7
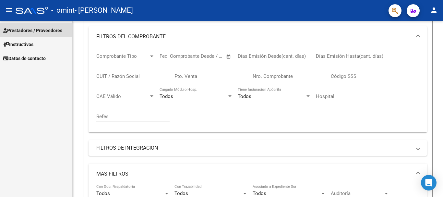
click at [20, 29] on span "Prestadores / Proveedores" at bounding box center [32, 30] width 59 height 7
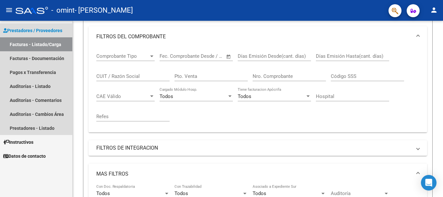
click at [20, 29] on span "Prestadores / Proveedores" at bounding box center [32, 30] width 59 height 7
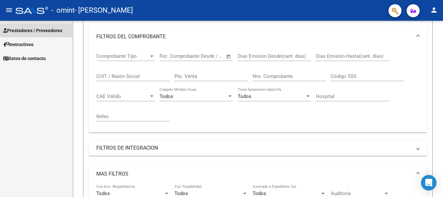
click at [20, 29] on span "Prestadores / Proveedores" at bounding box center [32, 30] width 59 height 7
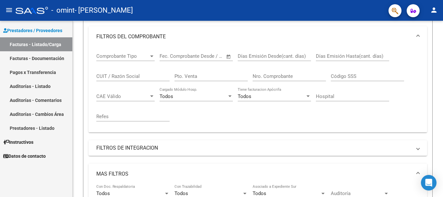
click at [22, 43] on link "Facturas - Listado/Carga" at bounding box center [36, 44] width 72 height 14
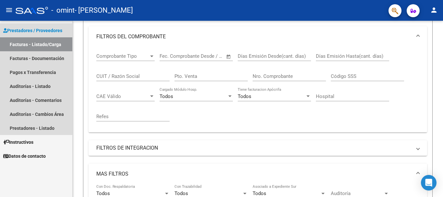
click at [32, 43] on link "Facturas - Listado/Carga" at bounding box center [36, 44] width 72 height 14
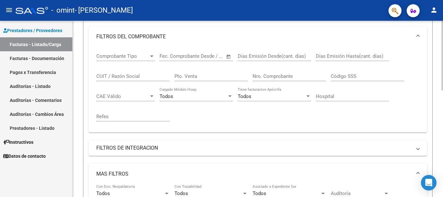
click at [198, 169] on mat-expansion-panel-header "MAS FILTROS" at bounding box center [257, 173] width 338 height 21
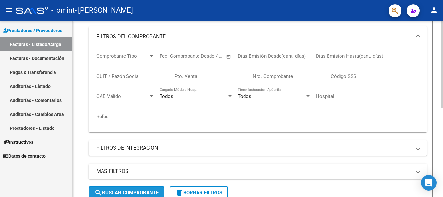
click at [137, 193] on span "search Buscar Comprobante" at bounding box center [126, 193] width 64 height 6
click at [270, 190] on form "Filtros Id Area Area No Confirmado Mostrar totalizadores FILTROS DEL COMPROBANT…" at bounding box center [257, 99] width 349 height 210
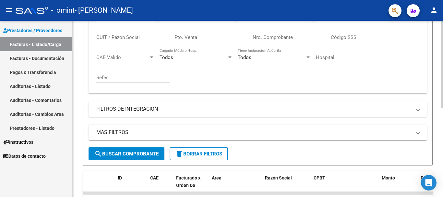
scroll to position [180, 0]
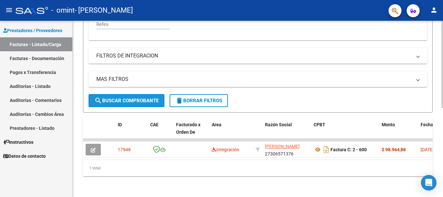
click at [126, 98] on span "search Buscar Comprobante" at bounding box center [126, 101] width 64 height 6
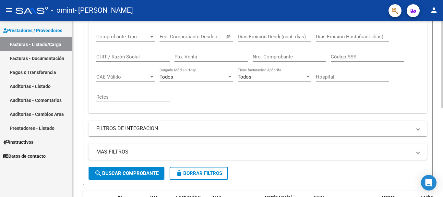
scroll to position [89, 0]
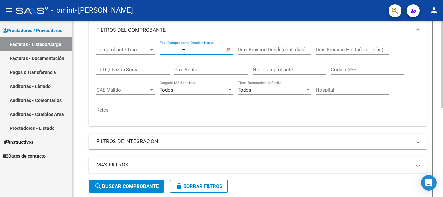
click at [168, 50] on input "text" at bounding box center [169, 50] width 21 height 6
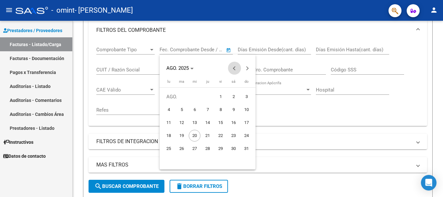
click at [235, 66] on span "Previous month" at bounding box center [234, 68] width 13 height 13
click at [185, 109] on span "1" at bounding box center [182, 110] width 12 height 12
type input "[DATE]"
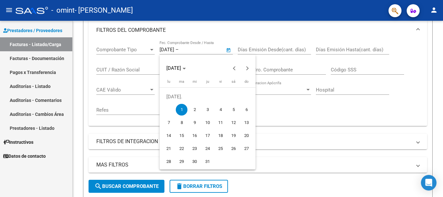
click at [225, 31] on div at bounding box center [221, 98] width 443 height 197
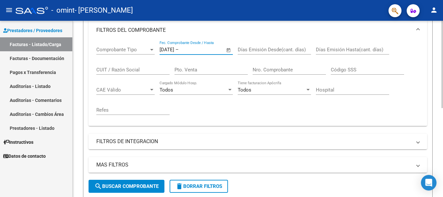
click at [142, 186] on span "search Buscar Comprobante" at bounding box center [126, 186] width 64 height 6
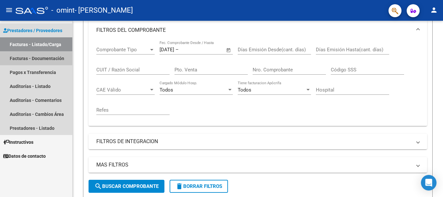
click at [18, 62] on link "Facturas - Documentación" at bounding box center [36, 58] width 72 height 14
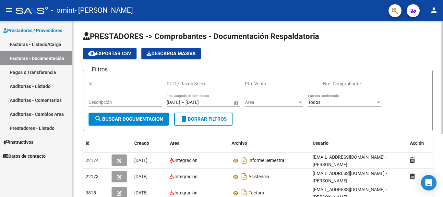
click at [261, 119] on form "Filtros Id CUIT / Razón Social Pto. Venta Nro. Comprobante Descripción [DATE] […" at bounding box center [257, 100] width 349 height 61
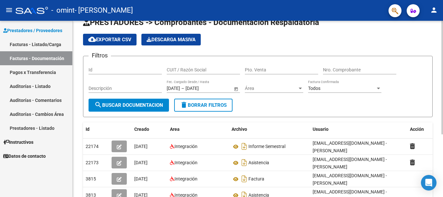
scroll to position [13, 0]
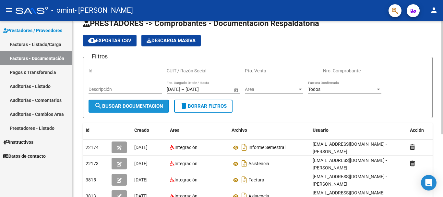
click at [121, 110] on button "search Buscar Documentacion" at bounding box center [128, 105] width 80 height 13
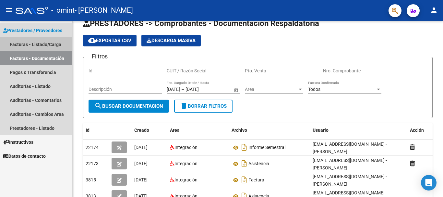
click at [35, 44] on link "Facturas - Listado/Carga" at bounding box center [36, 44] width 72 height 14
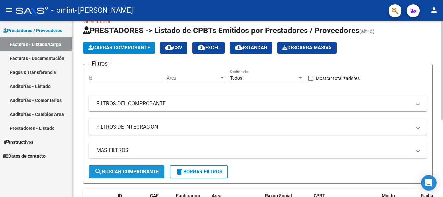
click at [141, 171] on span "search Buscar Comprobante" at bounding box center [126, 172] width 64 height 6
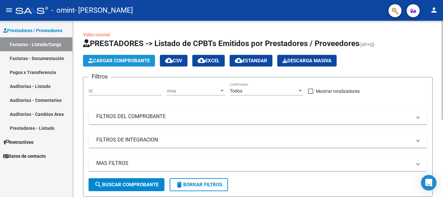
click at [136, 62] on span "Cargar Comprobante" at bounding box center [119, 61] width 62 height 6
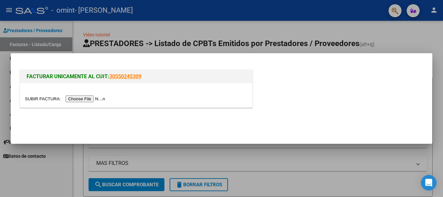
click at [97, 101] on input "file" at bounding box center [66, 98] width 82 height 7
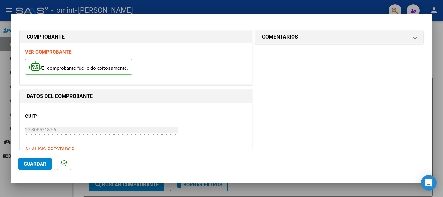
click at [228, 112] on div "CUIT * 27-30657137-6 Ingresar CUIT ANALISIS PRESTADOR" at bounding box center [136, 130] width 222 height 45
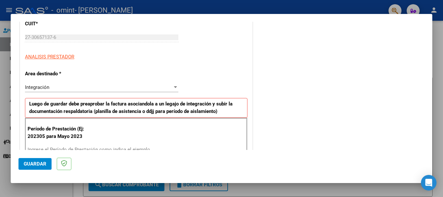
scroll to position [104, 0]
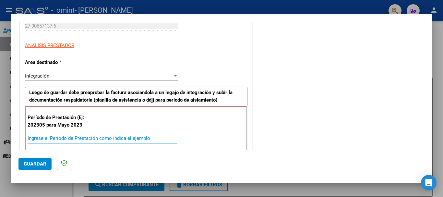
click at [63, 140] on input "Ingrese el Período de Prestación como indica el ejemplo" at bounding box center [103, 138] width 150 height 6
type input "202507"
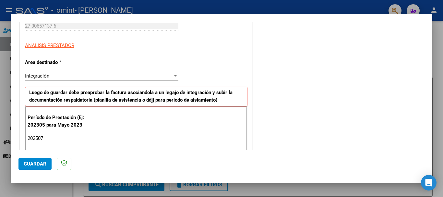
click at [150, 157] on mat-dialog-actions "Guardar" at bounding box center [221, 163] width 406 height 26
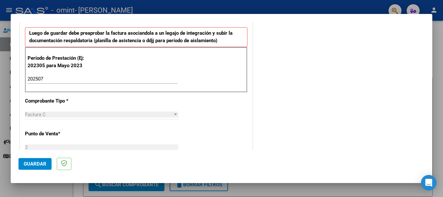
scroll to position [169, 0]
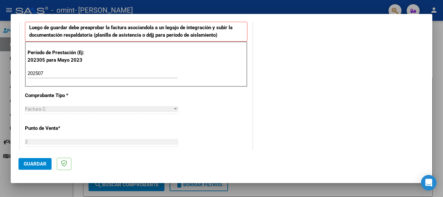
click at [40, 161] on span "Guardar" at bounding box center [35, 164] width 23 height 6
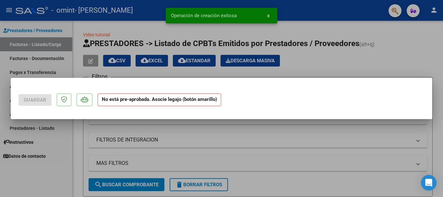
scroll to position [0, 0]
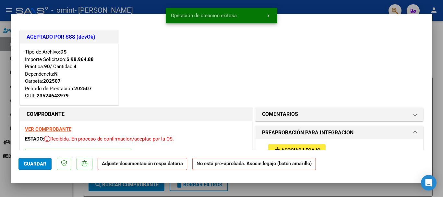
click at [239, 117] on h1 "COMPROBANTE" at bounding box center [136, 114] width 219 height 8
click at [246, 83] on div "ACEPTADO POR SSS (devOk) Tipo de Archivo: DS Importe Solicitado: $ 98.964,88 Pr…" at bounding box center [221, 67] width 406 height 77
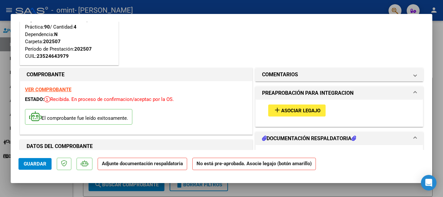
scroll to position [52, 0]
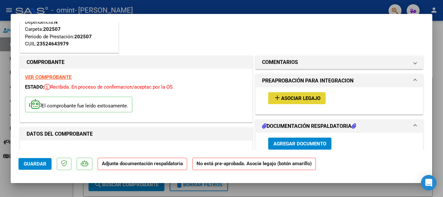
click at [276, 99] on mat-icon "add" at bounding box center [277, 98] width 8 height 8
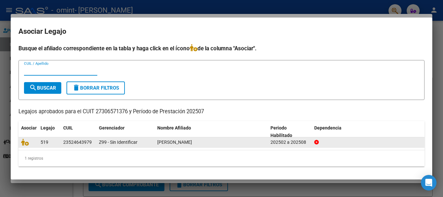
click at [72, 142] on div "23524643979" at bounding box center [77, 141] width 29 height 7
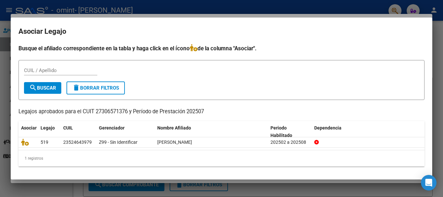
click at [27, 66] on div "CUIL / Apellido" at bounding box center [60, 70] width 73 height 10
type input "23524643979"
click at [40, 87] on span "search Buscar" at bounding box center [42, 88] width 27 height 6
click at [163, 131] on div "Nombre Afiliado" at bounding box center [209, 127] width 105 height 7
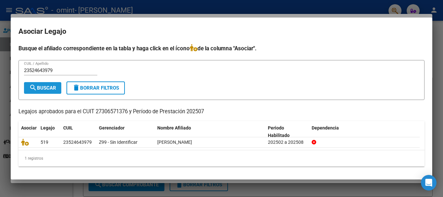
click at [53, 87] on span "search Buscar" at bounding box center [42, 88] width 27 height 6
click at [297, 162] on div "1 registros" at bounding box center [221, 158] width 406 height 16
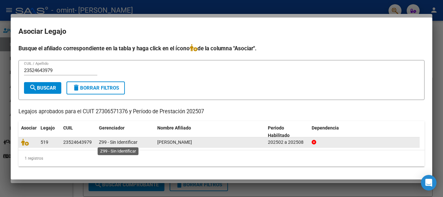
click at [109, 142] on span "Z99 - Sin Identificar" at bounding box center [118, 141] width 39 height 5
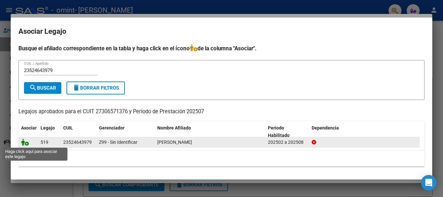
click at [26, 141] on icon at bounding box center [25, 141] width 8 height 7
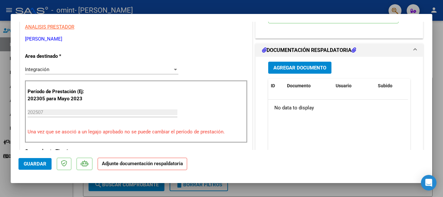
scroll to position [225, 0]
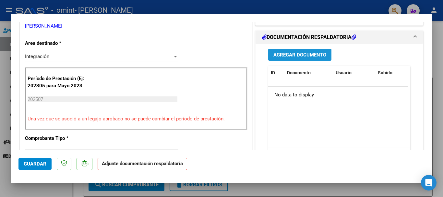
click at [291, 53] on span "Agregar Documento" at bounding box center [299, 55] width 53 height 6
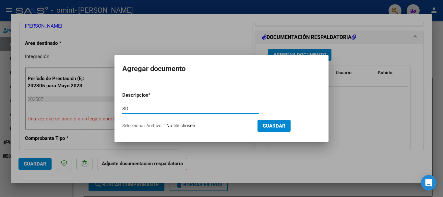
type input "S"
type input "ASISTENCIA"
click at [208, 124] on input "Seleccionar Archivo" at bounding box center [209, 126] width 86 height 6
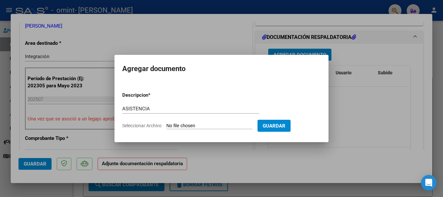
type input "C:\fakepath\[PERSON_NAME] 072025.pdf"
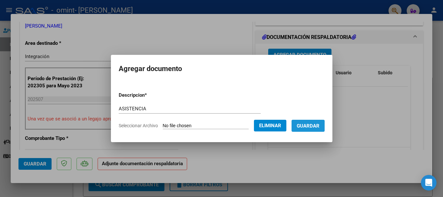
click at [315, 126] on span "Guardar" at bounding box center [308, 126] width 23 height 6
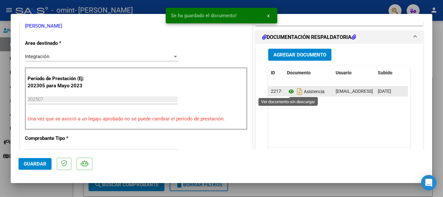
click at [287, 91] on icon at bounding box center [291, 91] width 8 height 8
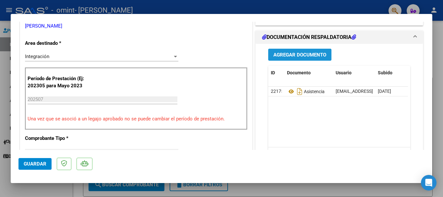
click at [299, 55] on span "Agregar Documento" at bounding box center [299, 55] width 53 height 6
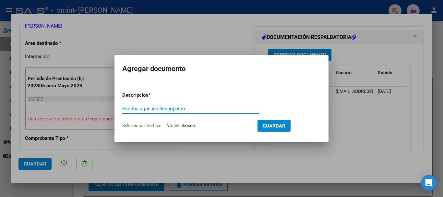
click at [214, 47] on div at bounding box center [221, 98] width 443 height 197
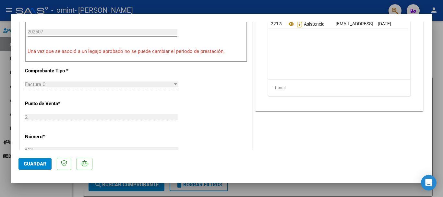
scroll to position [294, 0]
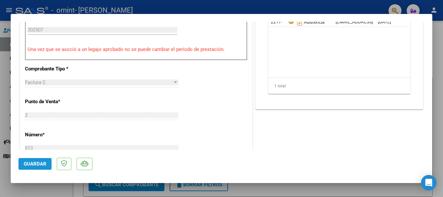
click at [35, 162] on span "Guardar" at bounding box center [35, 164] width 23 height 6
click at [427, 24] on mat-dialog-content "ACEPTADO POR SSS (devOk) Tipo de Archivo: DS Importe Solicitado: $ 98.964,88 Pr…" at bounding box center [221, 86] width 421 height 128
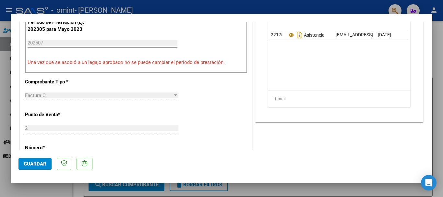
click at [276, 7] on div at bounding box center [221, 98] width 443 height 197
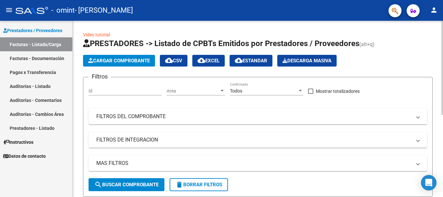
click at [355, 179] on form "Filtros Id Area Area Todos Confirmado Mostrar totalizadores FILTROS DEL COMPROB…" at bounding box center [257, 137] width 349 height 120
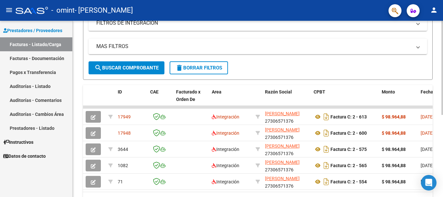
scroll to position [154, 0]
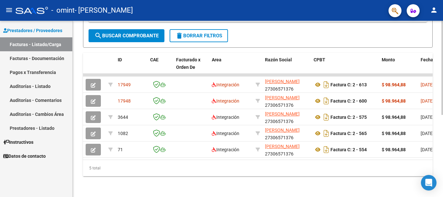
click at [442, 183] on div at bounding box center [442, 109] width 2 height 176
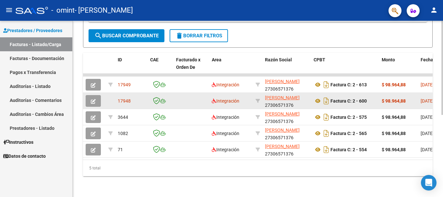
click at [426, 98] on span "[DATE]" at bounding box center [426, 100] width 13 height 5
click at [99, 98] on button "button" at bounding box center [93, 101] width 15 height 12
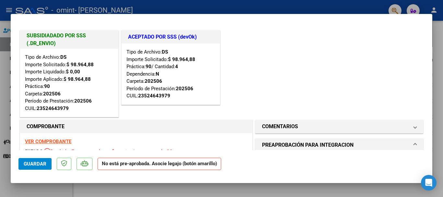
click at [131, 128] on h1 "COMPROBANTE" at bounding box center [136, 126] width 219 height 8
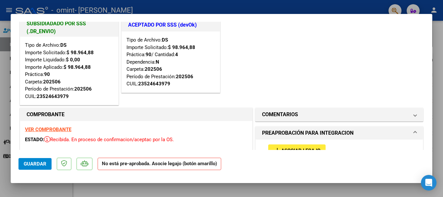
scroll to position [0, 0]
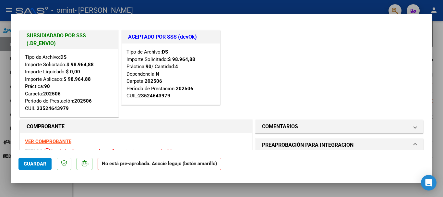
click at [441, 42] on div at bounding box center [221, 98] width 443 height 197
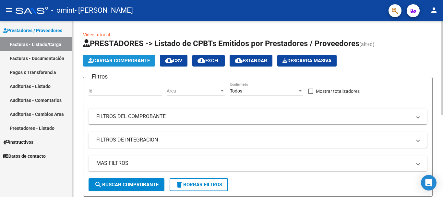
click at [126, 57] on button "Cargar Comprobante" at bounding box center [119, 61] width 72 height 12
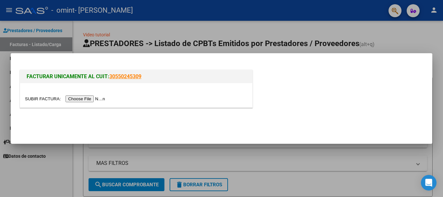
click at [84, 96] on input "file" at bounding box center [66, 98] width 82 height 7
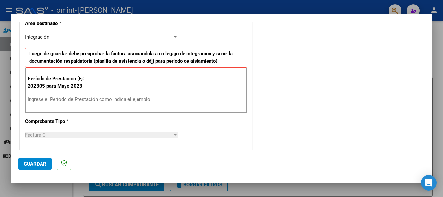
scroll to position [147, 0]
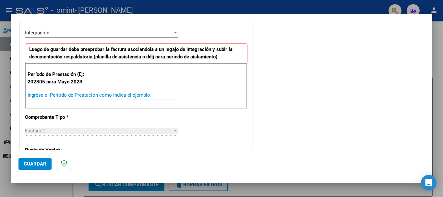
click at [53, 97] on input "Ingrese el Período de Prestación como indica el ejemplo" at bounding box center [103, 95] width 150 height 6
type input "202505"
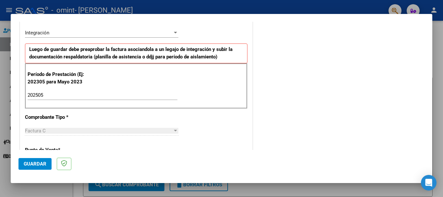
click at [118, 124] on div "CUIT * 27-30657137-6 Ingresar CUIT ANALISIS PRESTADOR Area destinado * Integrac…" at bounding box center [136, 193] width 232 height 475
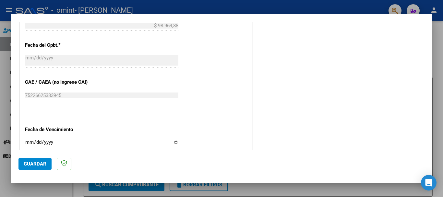
scroll to position [393, 0]
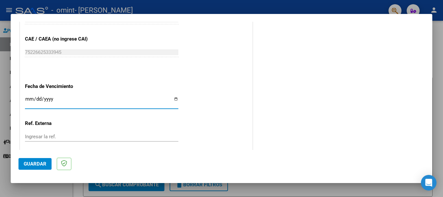
click at [27, 100] on input "Ingresar la fecha" at bounding box center [101, 101] width 153 height 10
click at [160, 153] on mat-dialog-actions "Guardar" at bounding box center [221, 163] width 406 height 26
click at [37, 161] on span "Guardar" at bounding box center [35, 164] width 23 height 6
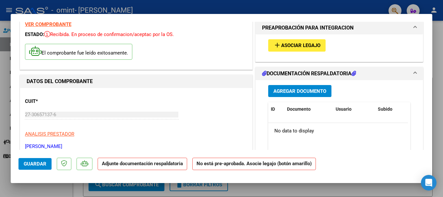
scroll to position [130, 0]
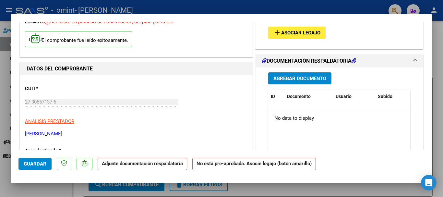
click at [281, 30] on span "Asociar Legajo" at bounding box center [300, 33] width 39 height 6
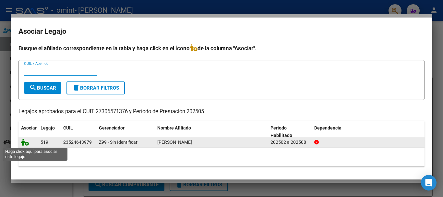
click at [26, 144] on icon at bounding box center [25, 141] width 8 height 7
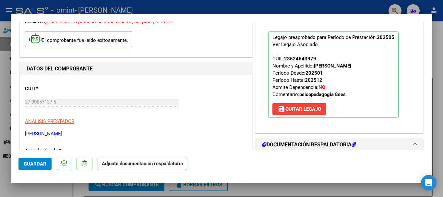
click at [281, 144] on h1 "DOCUMENTACIÓN RESPALDATORIA" at bounding box center [309, 145] width 94 height 8
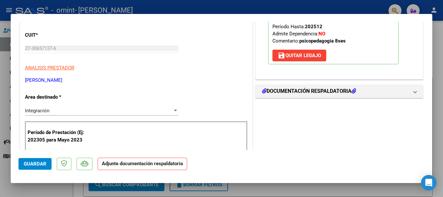
scroll to position [194, 0]
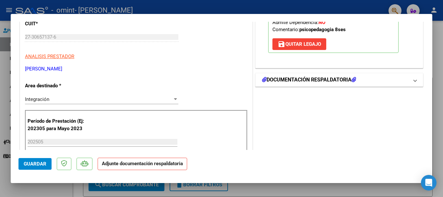
click at [354, 83] on h1 "DOCUMENTACIÓN RESPALDATORIA" at bounding box center [309, 80] width 94 height 8
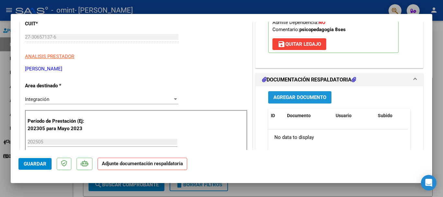
click at [290, 99] on span "Agregar Documento" at bounding box center [299, 98] width 53 height 6
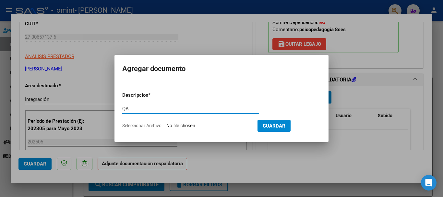
type input "Q"
type input "ASISTENCIA"
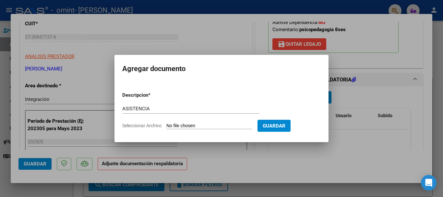
click at [169, 127] on input "Seleccionar Archivo" at bounding box center [209, 126] width 86 height 6
type input "C:\fakepath\asistencia [PERSON_NAME] 052025.pdf"
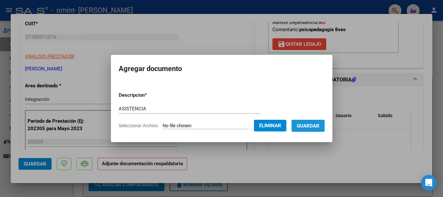
click at [316, 126] on span "Guardar" at bounding box center [308, 126] width 23 height 6
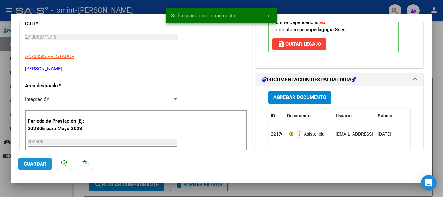
click at [28, 159] on button "Guardar" at bounding box center [34, 164] width 33 height 12
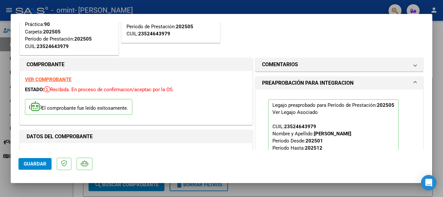
scroll to position [0, 0]
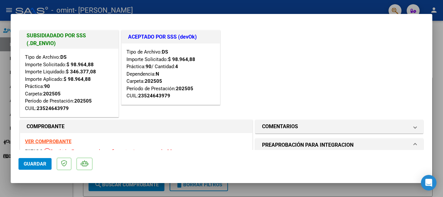
click at [438, 48] on div at bounding box center [221, 98] width 443 height 197
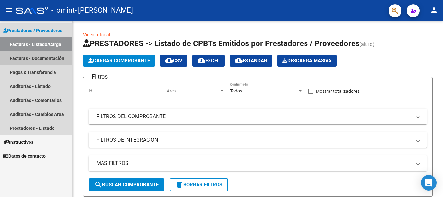
click at [37, 59] on link "Facturas - Documentación" at bounding box center [36, 58] width 72 height 14
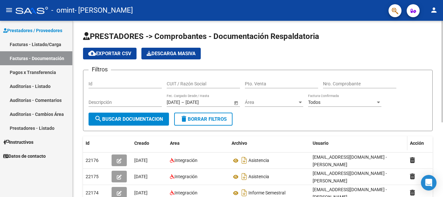
click at [352, 147] on datatable-header-cell "Usuario" at bounding box center [358, 143] width 97 height 14
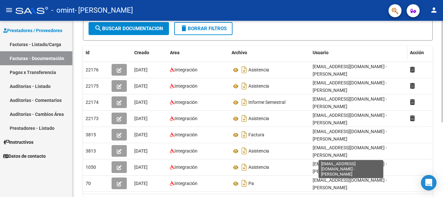
scroll to position [104, 0]
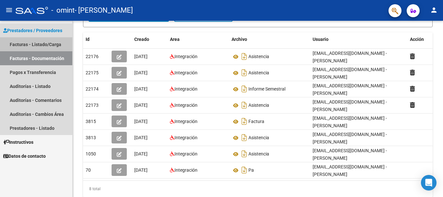
click at [35, 46] on link "Facturas - Listado/Carga" at bounding box center [36, 44] width 72 height 14
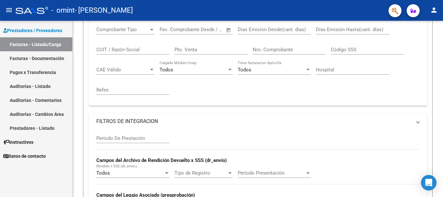
scroll to position [104, 0]
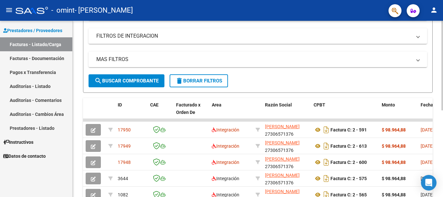
click at [329, 89] on form "Filtros Id Area Area Todos Confirmado Mostrar totalizadores FILTROS DEL COMPROB…" at bounding box center [257, 33] width 349 height 120
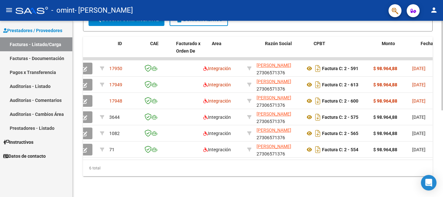
scroll to position [0, 0]
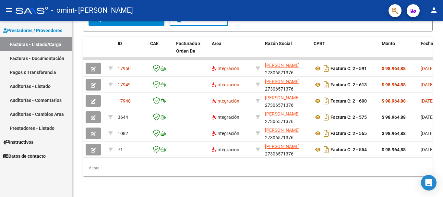
click at [42, 29] on span "Prestadores / Proveedores" at bounding box center [32, 30] width 59 height 7
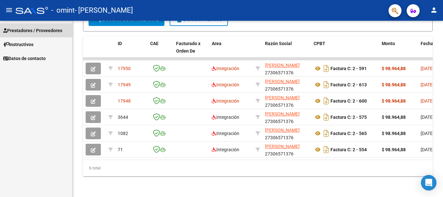
click at [42, 29] on span "Prestadores / Proveedores" at bounding box center [32, 30] width 59 height 7
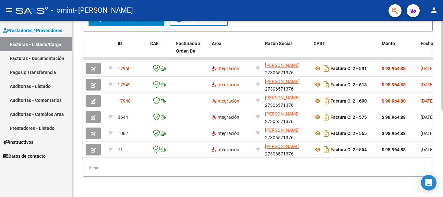
click at [409, 48] on datatable-header-cell "Monto" at bounding box center [398, 51] width 39 height 29
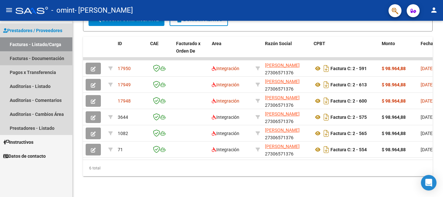
click at [31, 54] on link "Facturas - Documentación" at bounding box center [36, 58] width 72 height 14
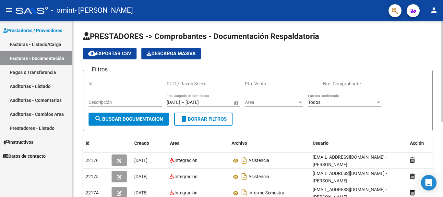
scroll to position [130, 0]
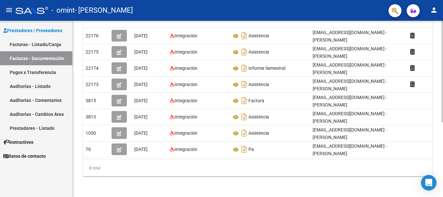
click at [441, 151] on div at bounding box center [442, 109] width 2 height 176
click at [441, 151] on div at bounding box center [442, 145] width 2 height 101
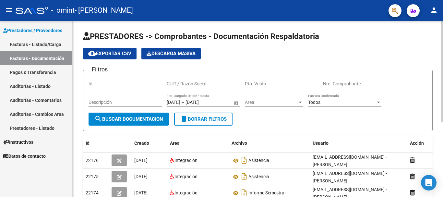
click at [442, 31] on div at bounding box center [442, 109] width 2 height 176
click at [442, 31] on div at bounding box center [442, 71] width 2 height 101
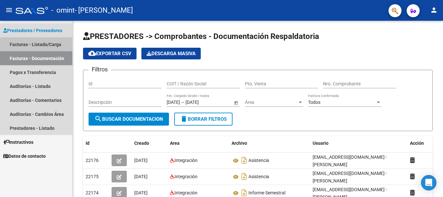
click at [46, 47] on link "Facturas - Listado/Carga" at bounding box center [36, 44] width 72 height 14
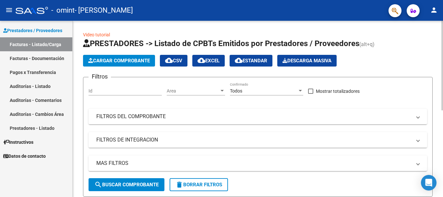
scroll to position [170, 0]
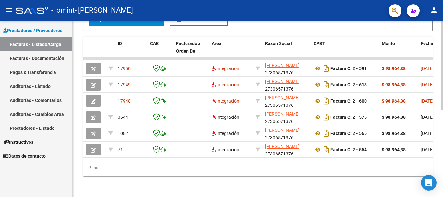
click at [442, 142] on div at bounding box center [442, 109] width 2 height 176
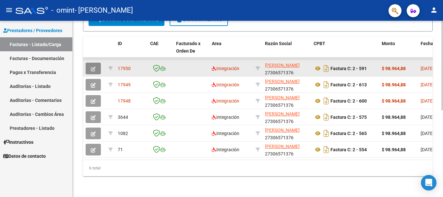
click at [93, 66] on icon "button" at bounding box center [93, 68] width 5 height 5
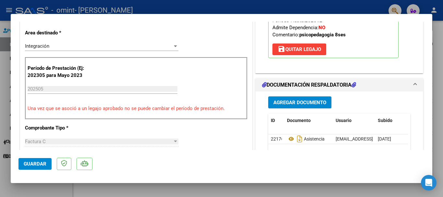
scroll to position [112, 0]
